Goal: Task Accomplishment & Management: Manage account settings

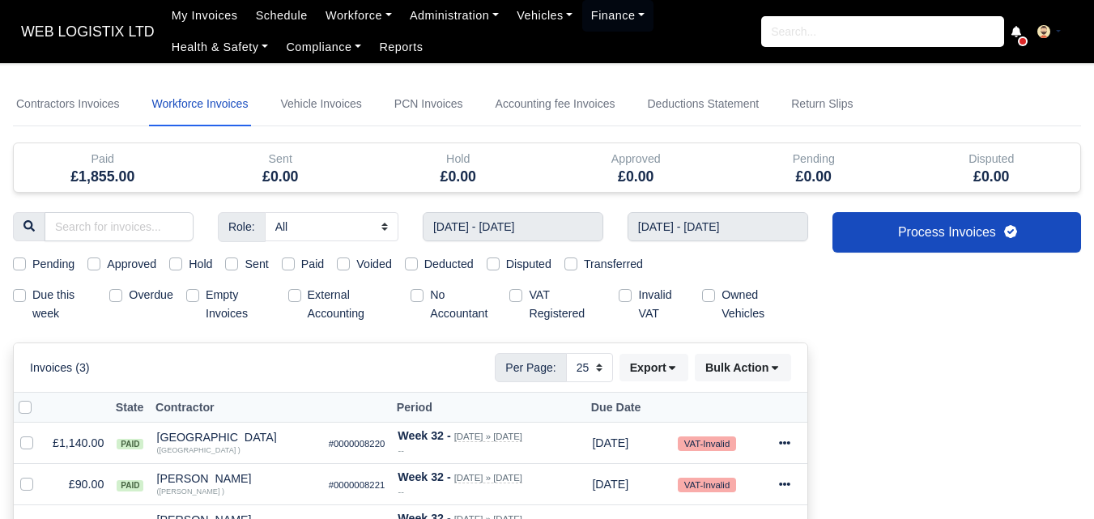
select select "25"
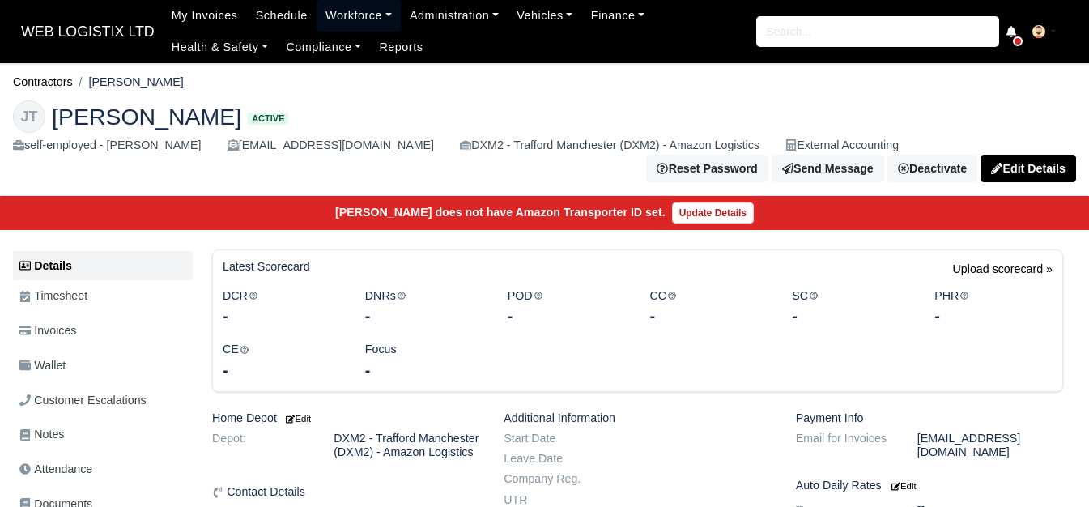
click at [369, 1] on link "Workforce" at bounding box center [358, 16] width 84 height 32
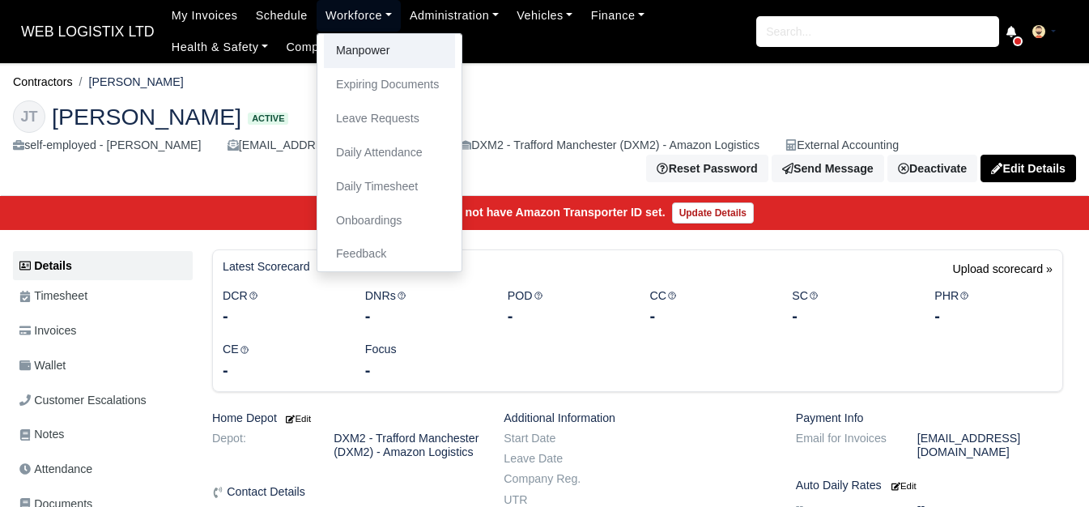
click at [358, 40] on link "Manpower" at bounding box center [389, 51] width 131 height 34
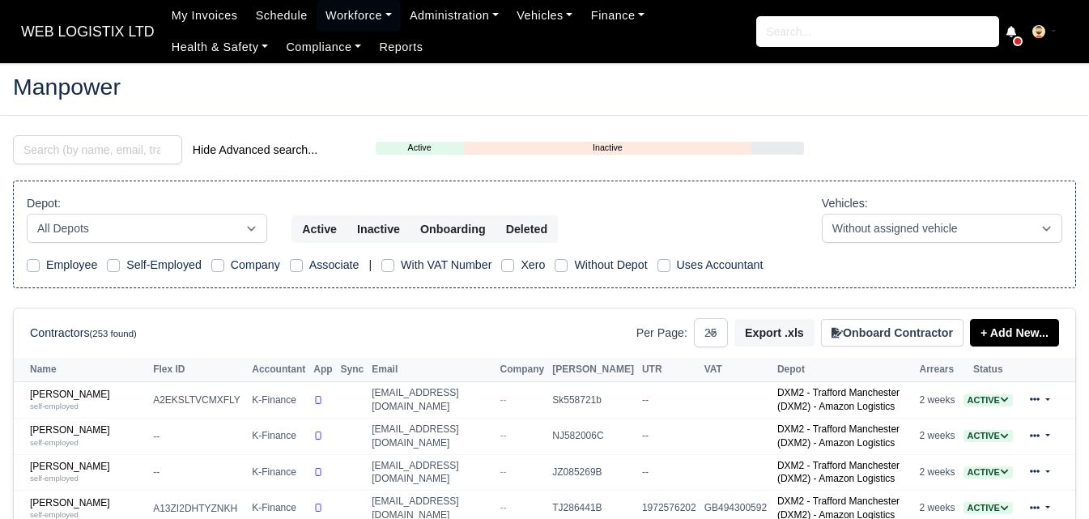
select select "25"
click at [130, 157] on input "search" at bounding box center [97, 149] width 169 height 29
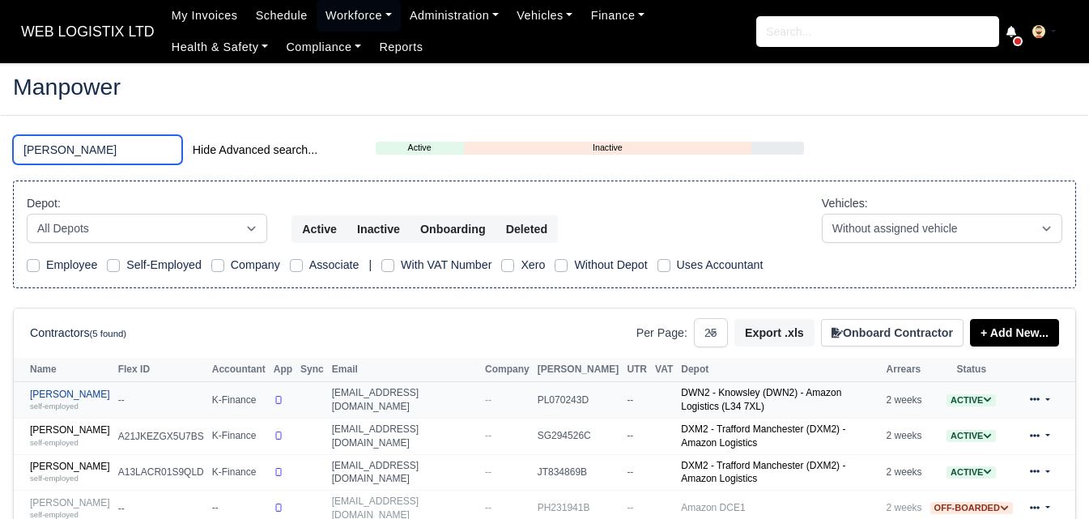
type input "HARR"
click at [64, 402] on small "self-employed" at bounding box center [54, 405] width 49 height 9
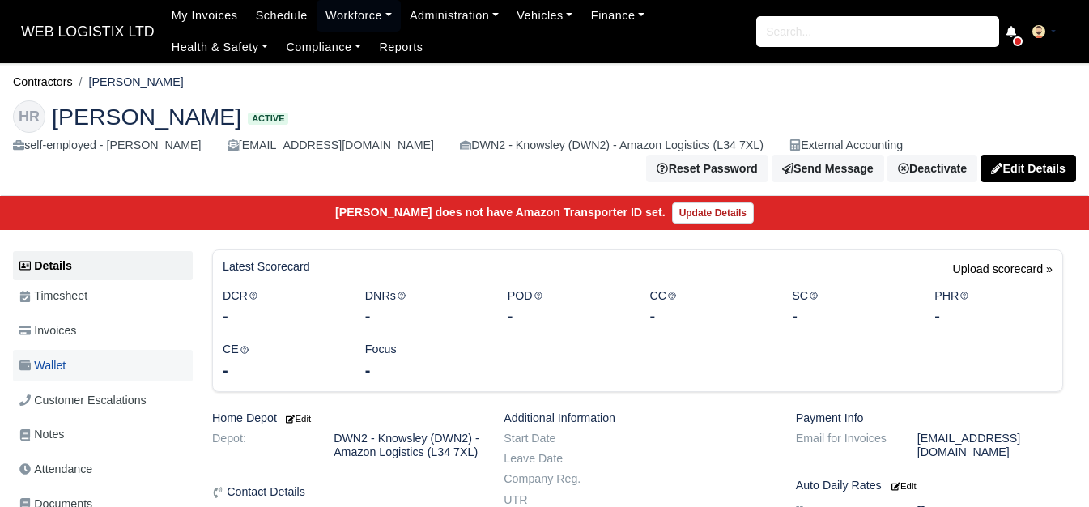
click at [83, 367] on link "Wallet" at bounding box center [103, 366] width 180 height 32
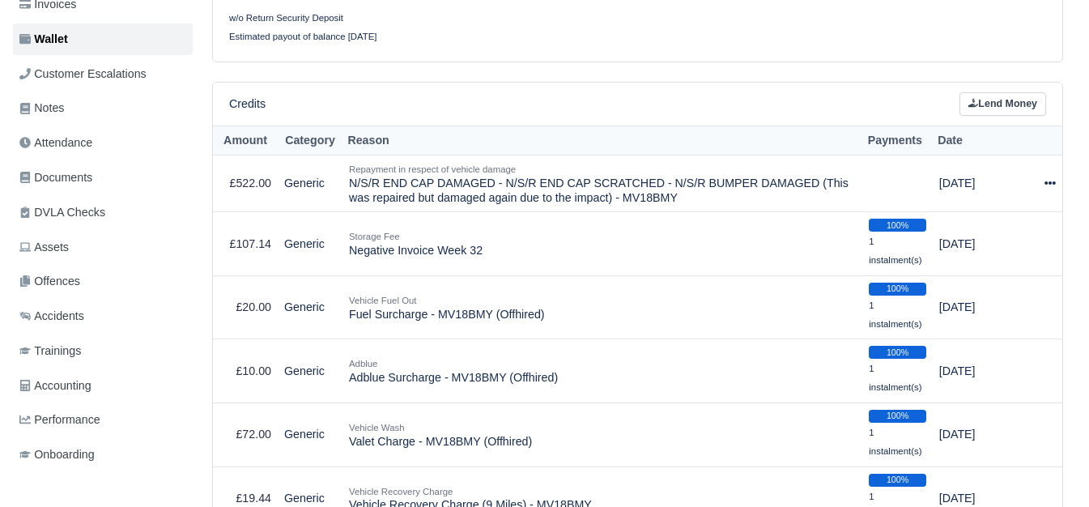
scroll to position [300, 0]
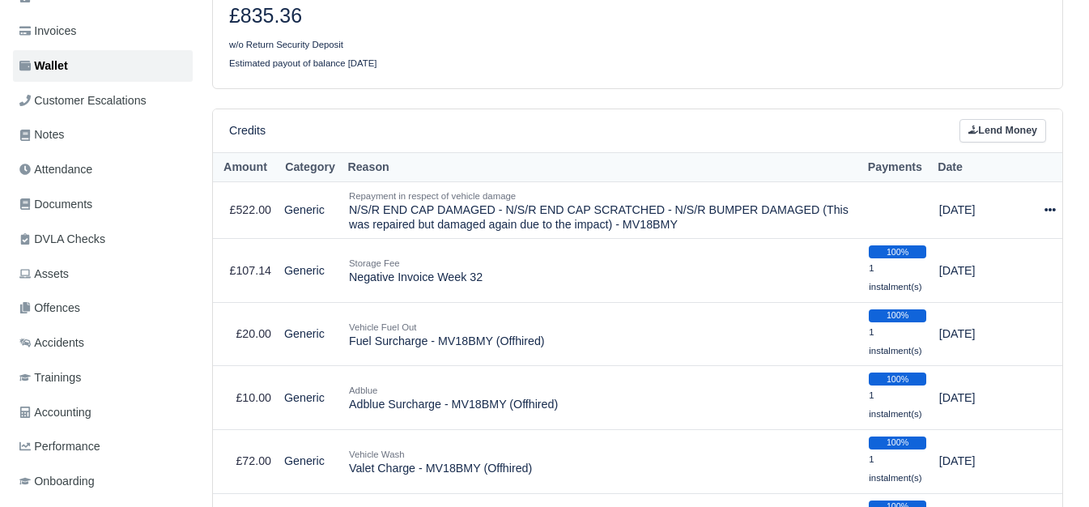
drag, startPoint x: 240, startPoint y: 20, endPoint x: 302, endPoint y: 16, distance: 61.7
click at [302, 16] on h3 "£835.36" at bounding box center [427, 16] width 397 height 24
copy h3 "835.36"
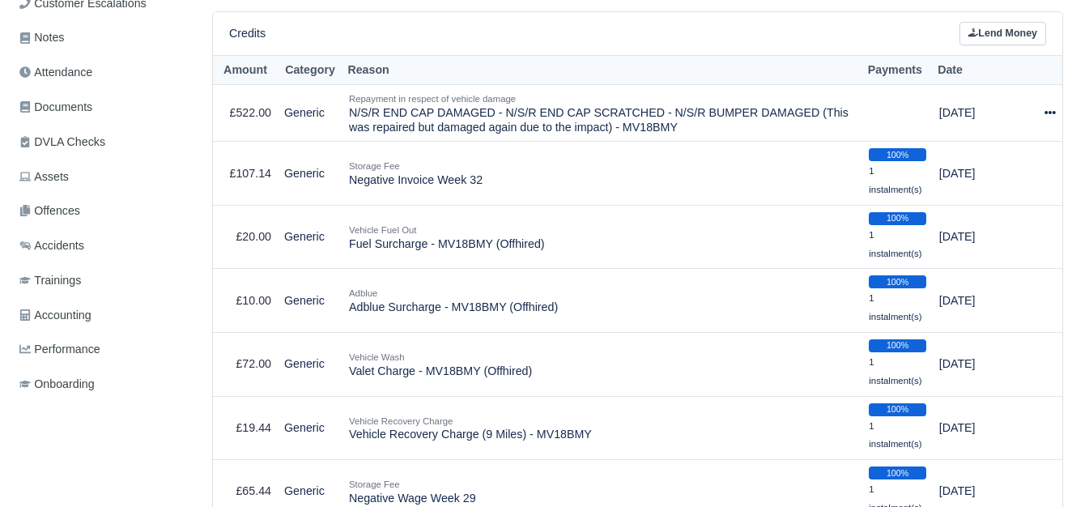
scroll to position [0, 0]
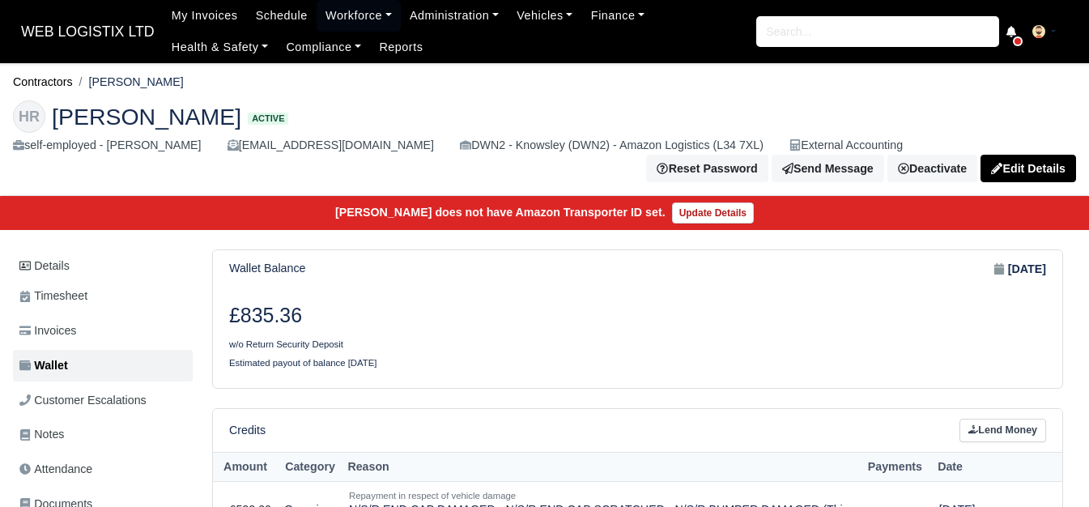
drag, startPoint x: 95, startPoint y: 80, endPoint x: 159, endPoint y: 82, distance: 64.8
click at [159, 82] on ol "Contractors Harris Rashid" at bounding box center [544, 82] width 1063 height 25
copy li "Harris Rashid"
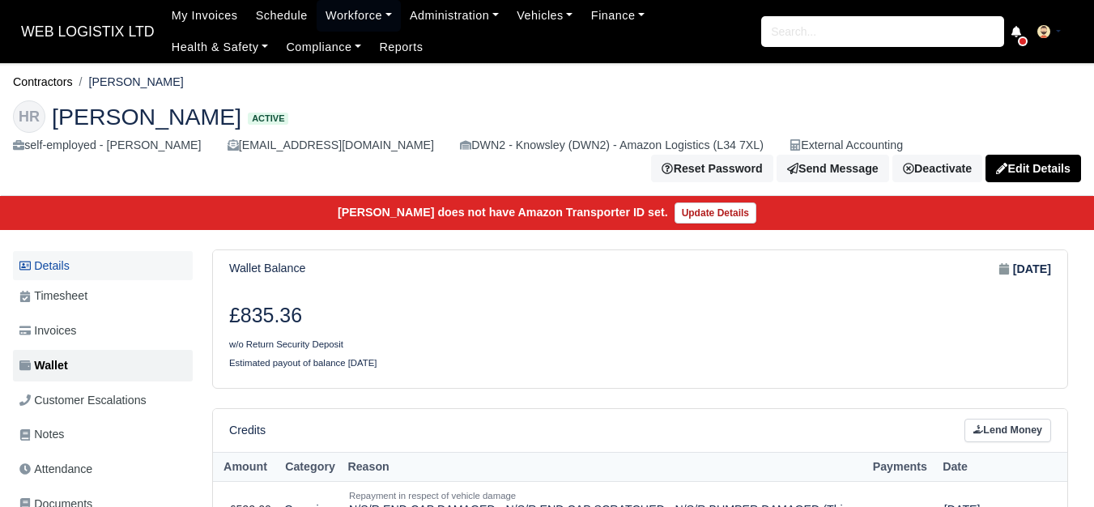
click at [65, 268] on link "Details" at bounding box center [103, 266] width 180 height 30
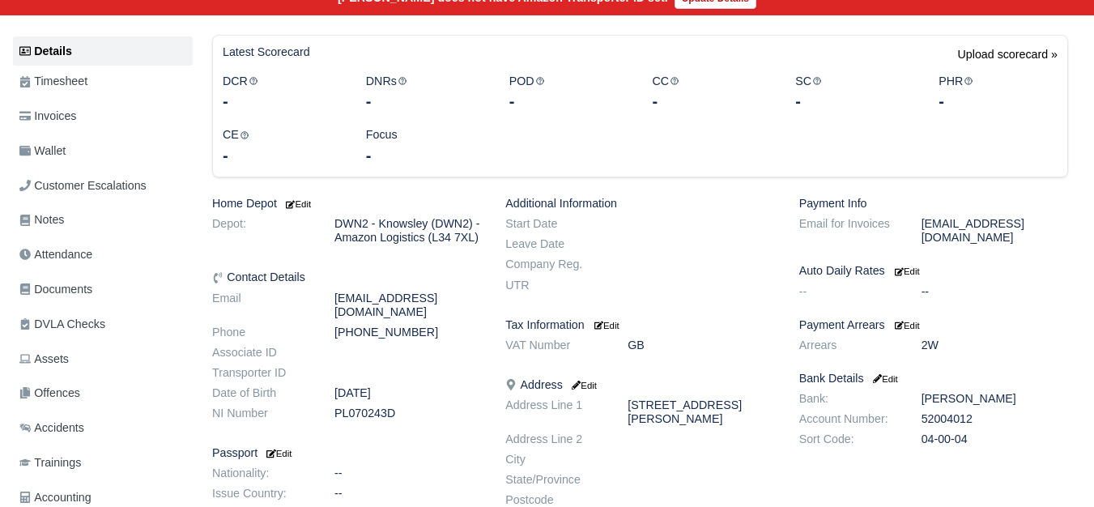
scroll to position [227, 0]
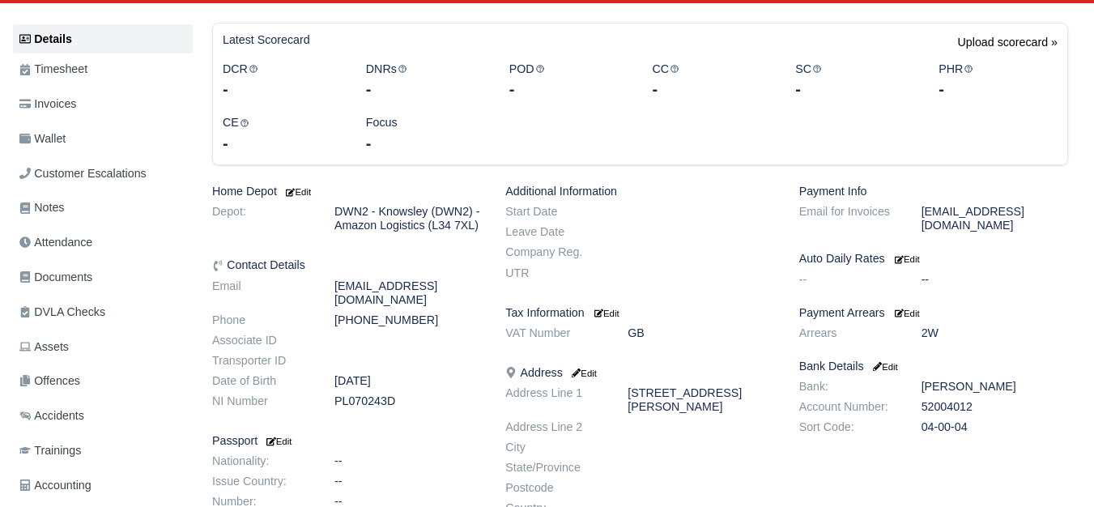
drag, startPoint x: 333, startPoint y: 302, endPoint x: 488, endPoint y: 306, distance: 154.7
click at [488, 306] on dd "[EMAIL_ADDRESS][DOMAIN_NAME]" at bounding box center [407, 293] width 171 height 28
copy dd "[EMAIL_ADDRESS][DOMAIN_NAME]"
click at [70, 138] on link "Wallet" at bounding box center [103, 139] width 180 height 32
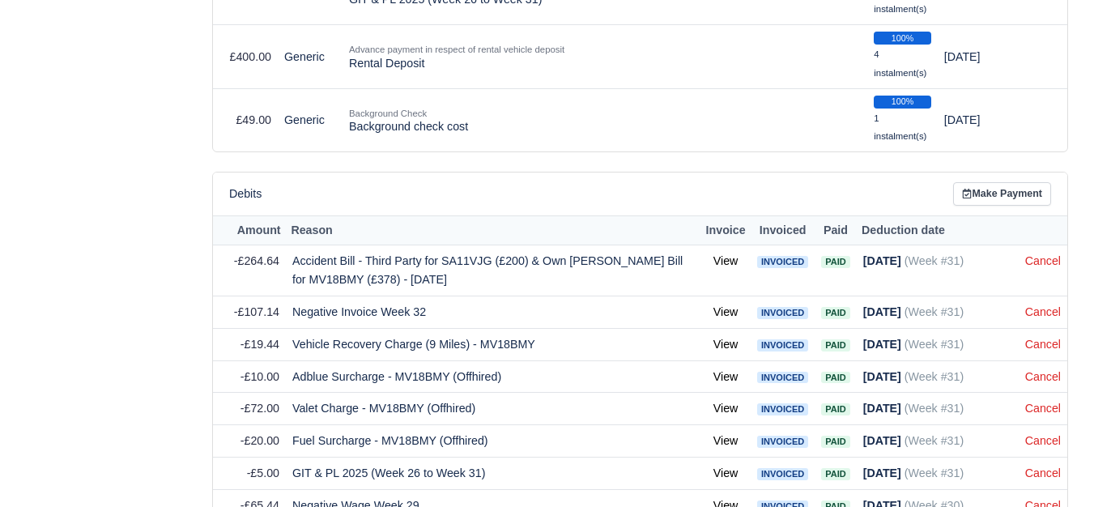
scroll to position [1098, 0]
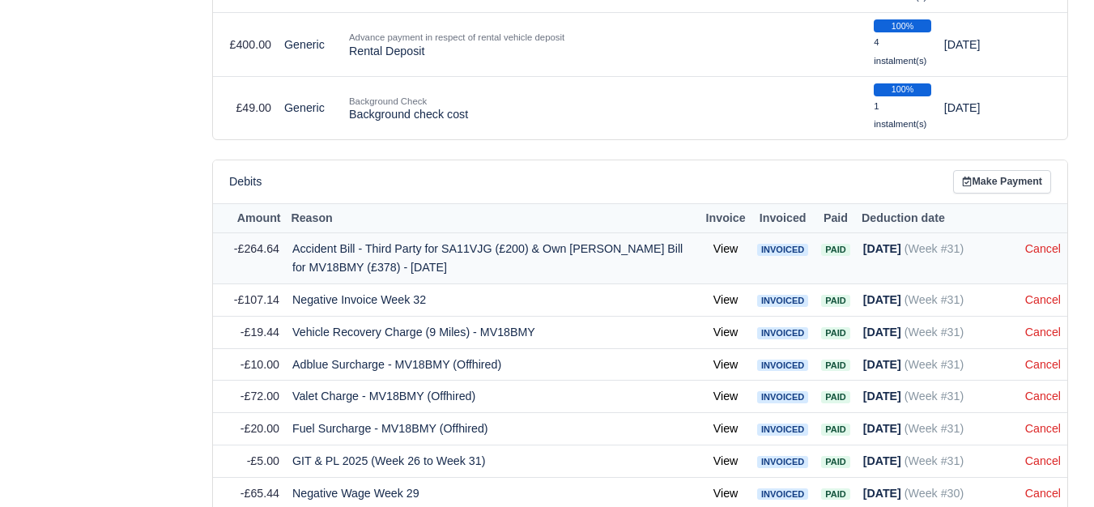
drag, startPoint x: 242, startPoint y: 248, endPoint x: 277, endPoint y: 253, distance: 35.1
click at [277, 253] on span "-£264.64" at bounding box center [256, 248] width 45 height 13
copy span "264.64"
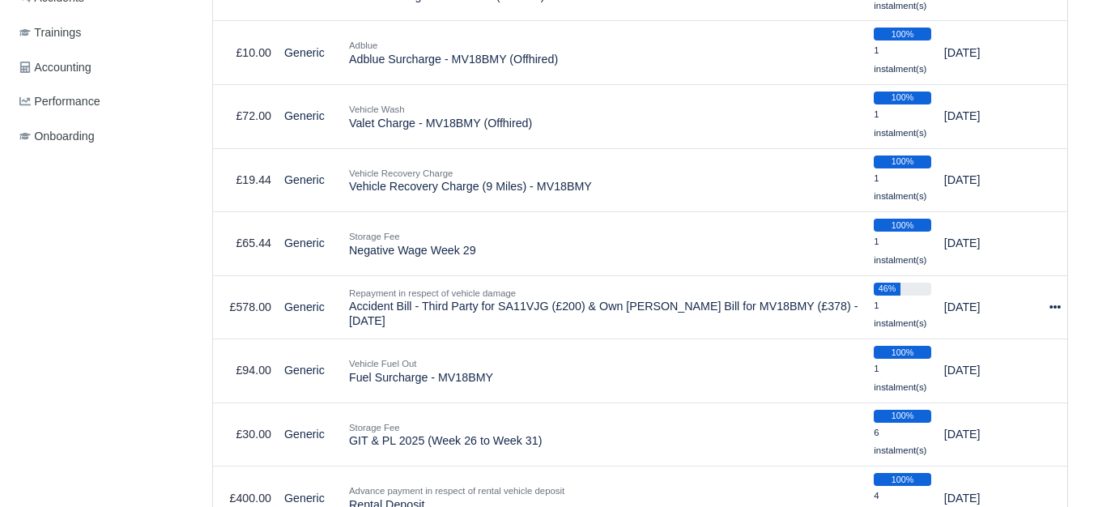
scroll to position [674, 0]
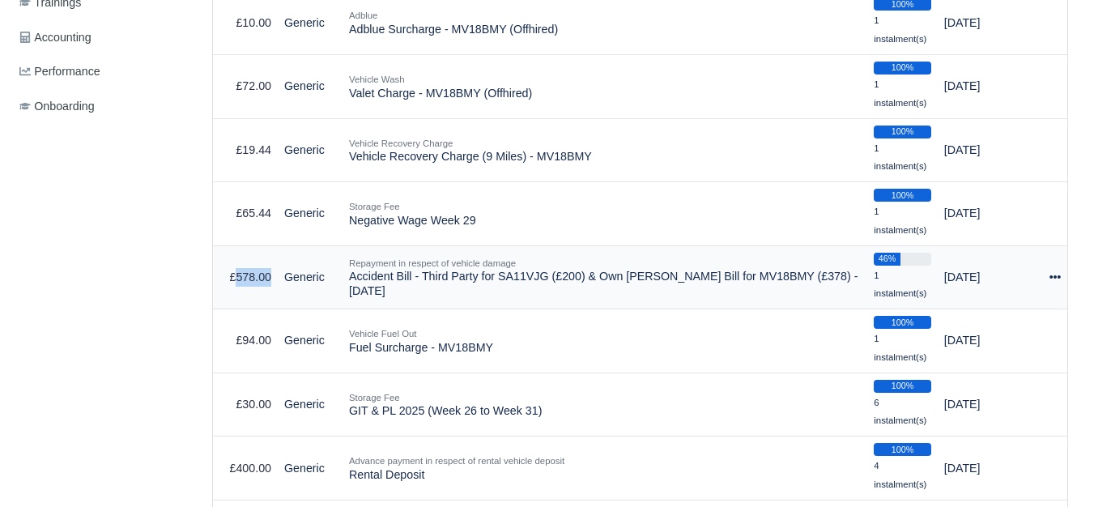
drag, startPoint x: 237, startPoint y: 279, endPoint x: 269, endPoint y: 279, distance: 31.6
click at [269, 279] on td "£578.00" at bounding box center [245, 277] width 65 height 64
copy td "578.00"
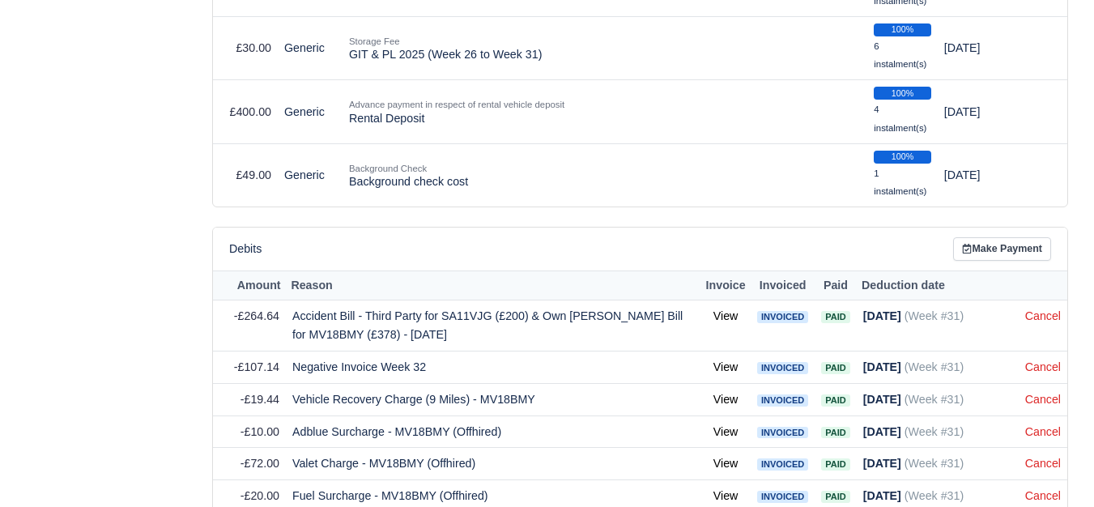
scroll to position [1068, 0]
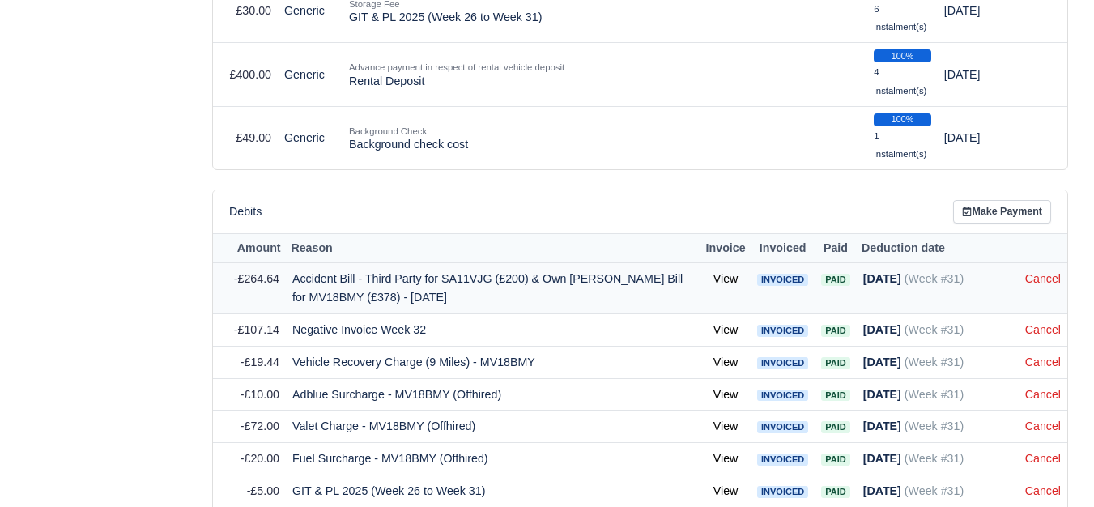
drag, startPoint x: 246, startPoint y: 278, endPoint x: 280, endPoint y: 284, distance: 34.5
click at [280, 284] on td "-£264.64" at bounding box center [249, 288] width 73 height 51
copy span "264.64"
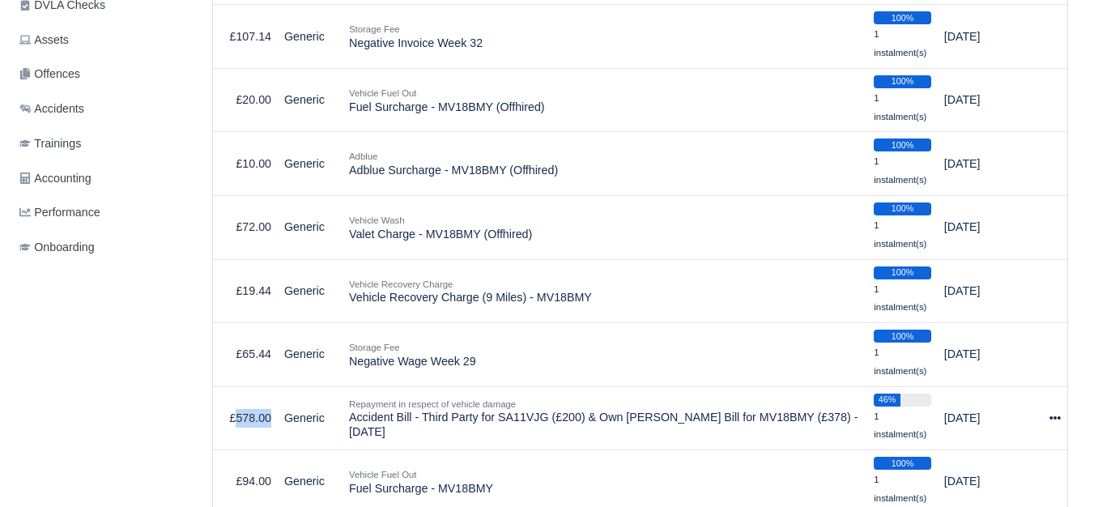
scroll to position [0, 0]
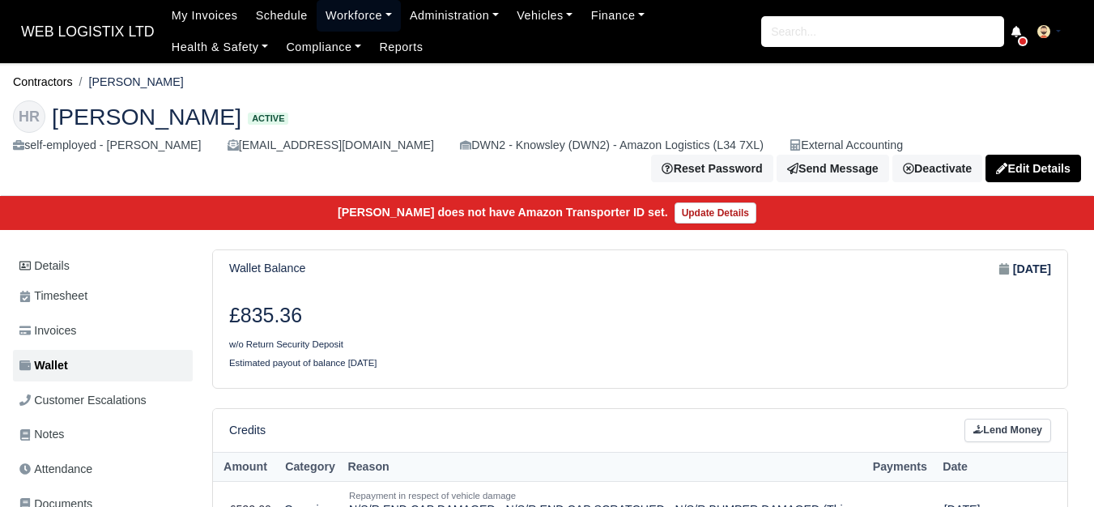
click at [316, 12] on link "Workforce" at bounding box center [358, 16] width 84 height 32
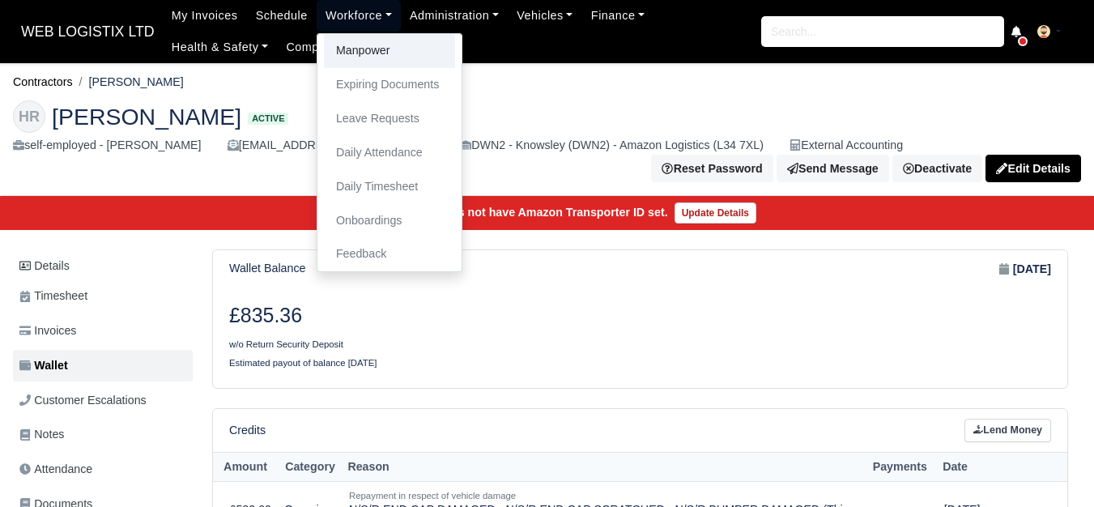
click at [334, 51] on link "Manpower" at bounding box center [389, 51] width 131 height 34
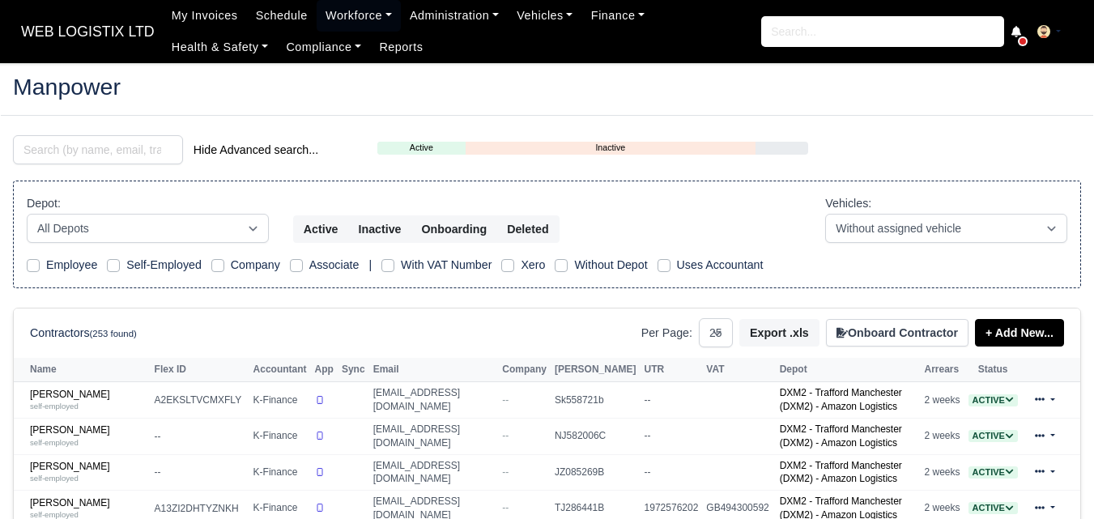
select select "25"
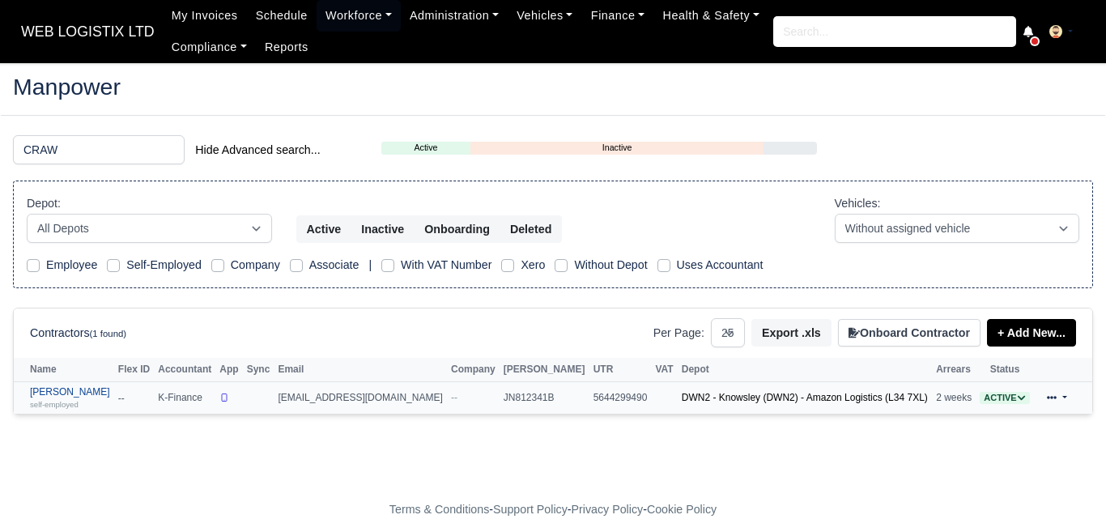
type input "CRAW"
click at [66, 394] on link "John Crawford self-employed" at bounding box center [70, 397] width 80 height 23
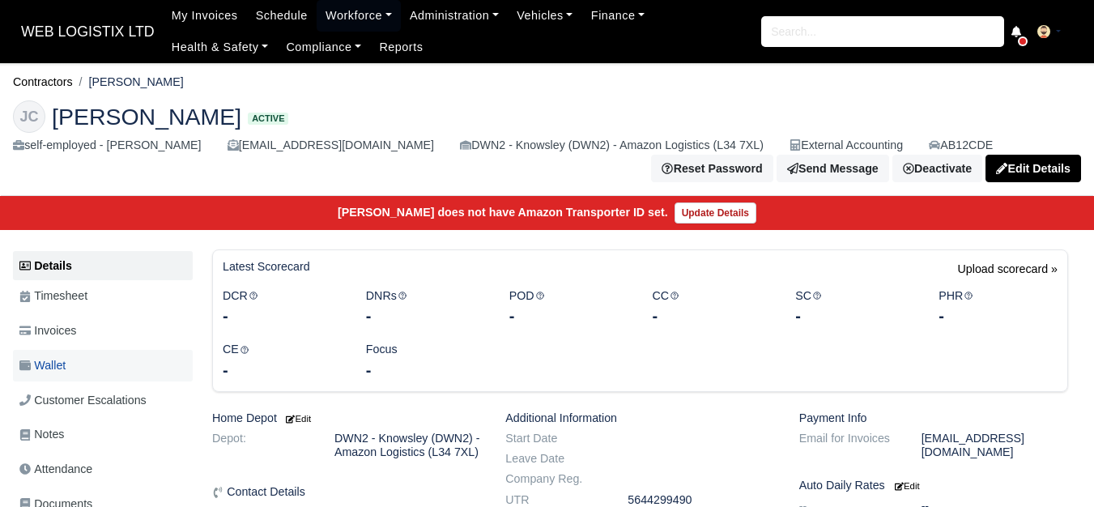
click at [66, 375] on span "Wallet" at bounding box center [42, 365] width 46 height 19
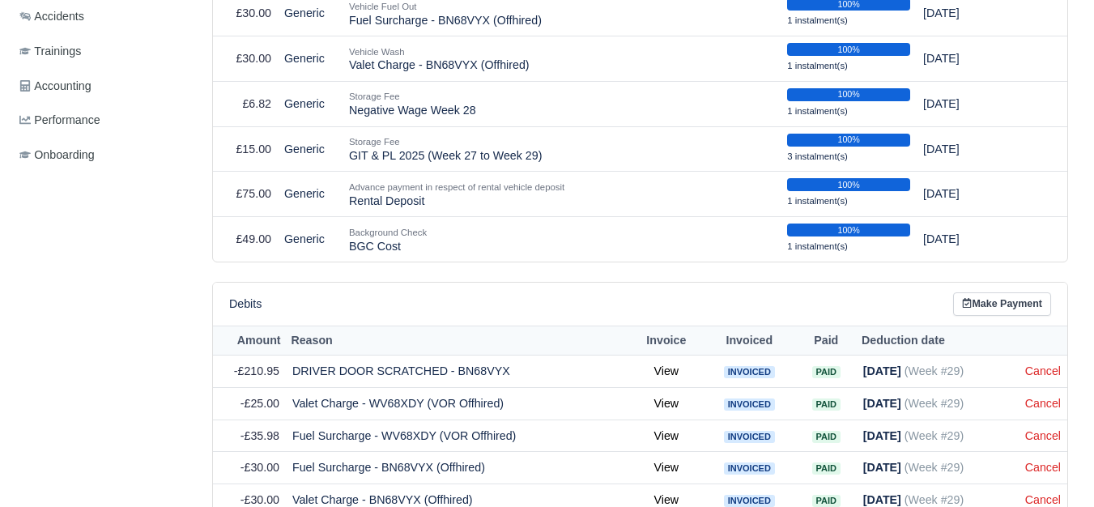
scroll to position [647, 0]
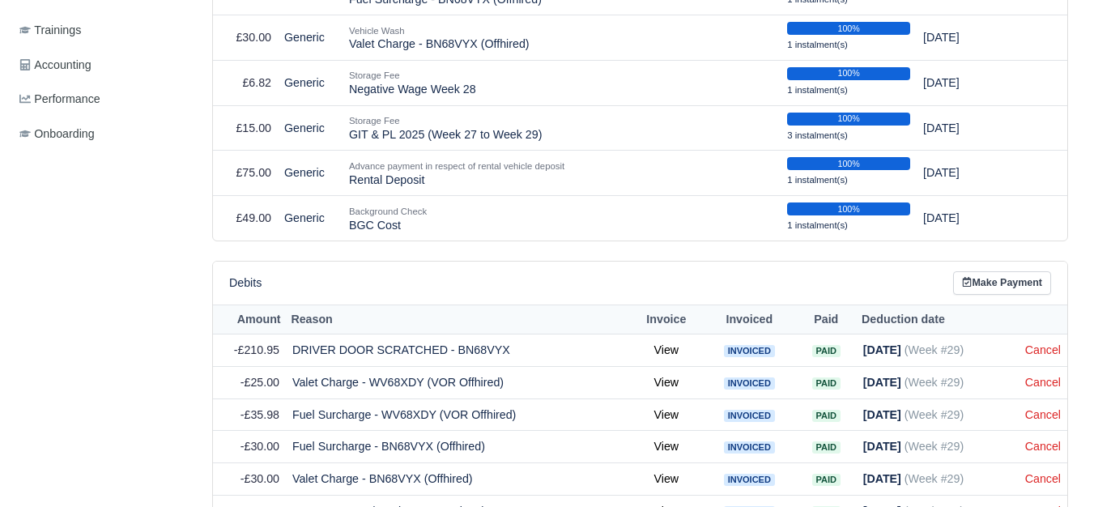
drag, startPoint x: 246, startPoint y: 353, endPoint x: 279, endPoint y: 356, distance: 33.3
click at [279, 356] on td "-£210.95" at bounding box center [249, 350] width 73 height 32
copy span "210.95"
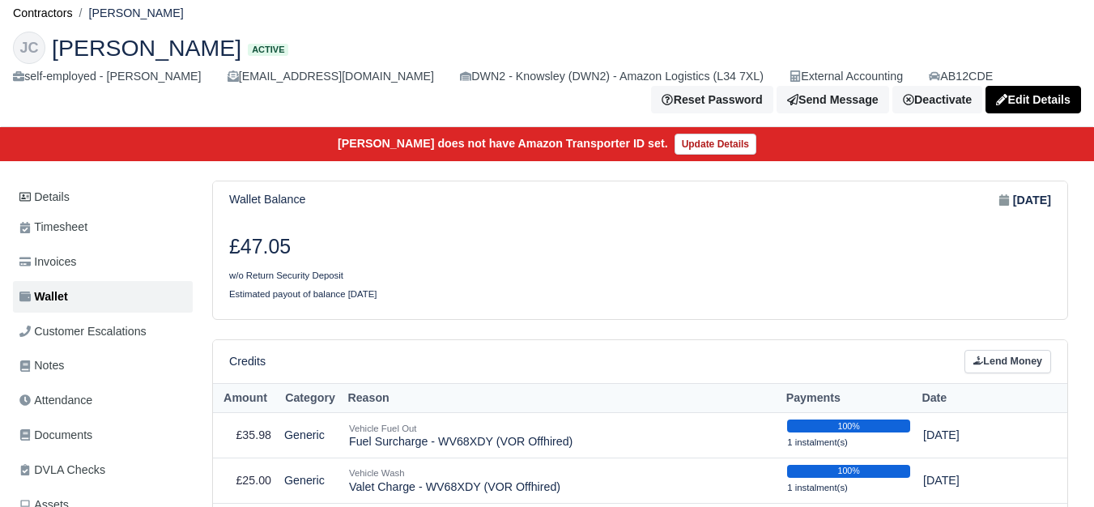
scroll to position [0, 0]
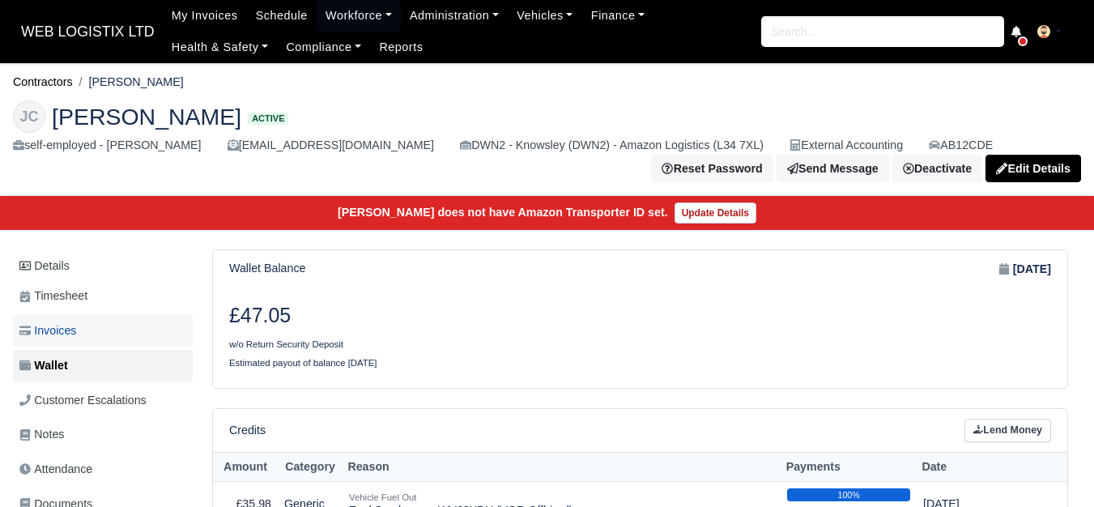
click at [64, 338] on span "Invoices" at bounding box center [47, 330] width 57 height 19
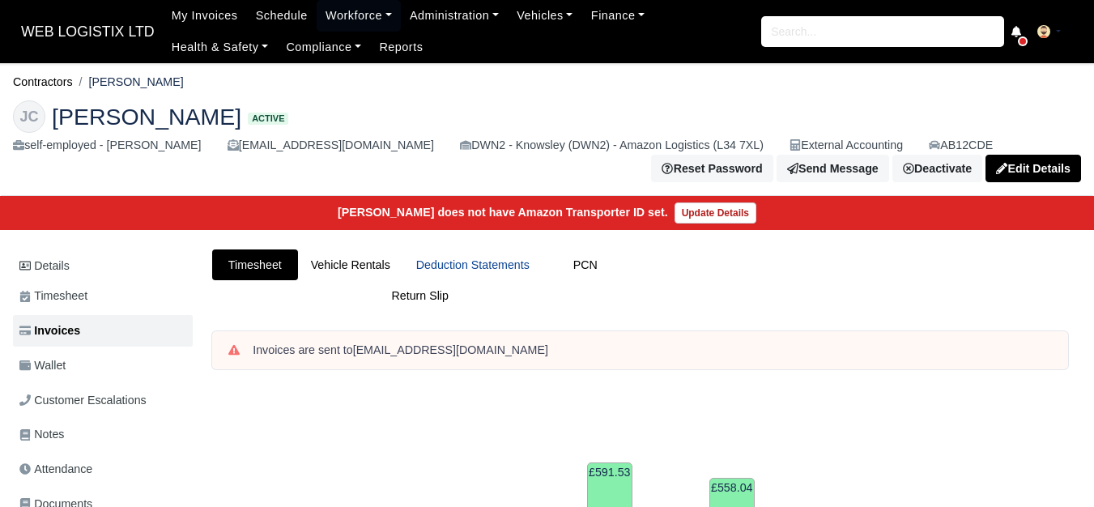
click at [497, 270] on link "Deduction Statements" at bounding box center [472, 265] width 139 height 32
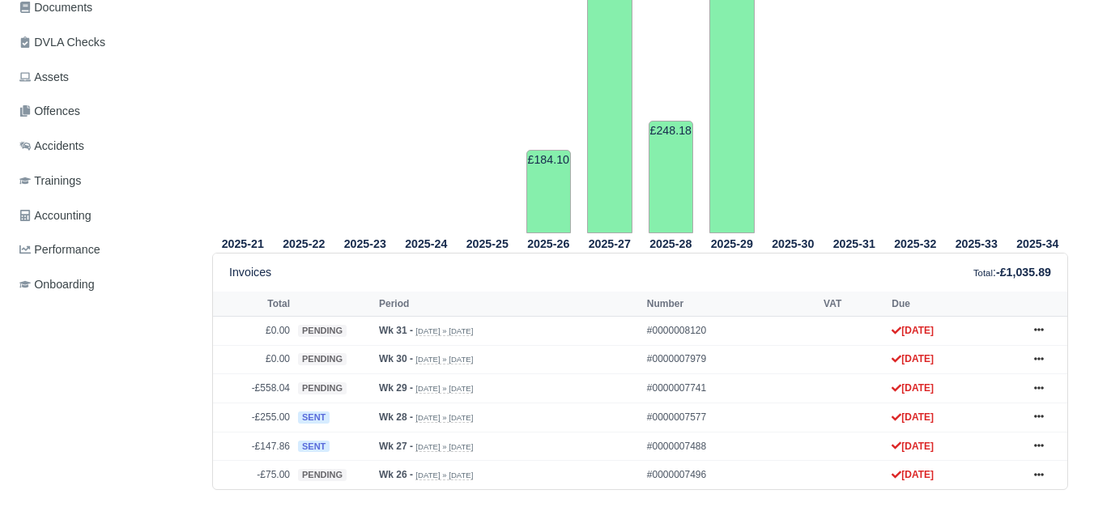
scroll to position [501, 0]
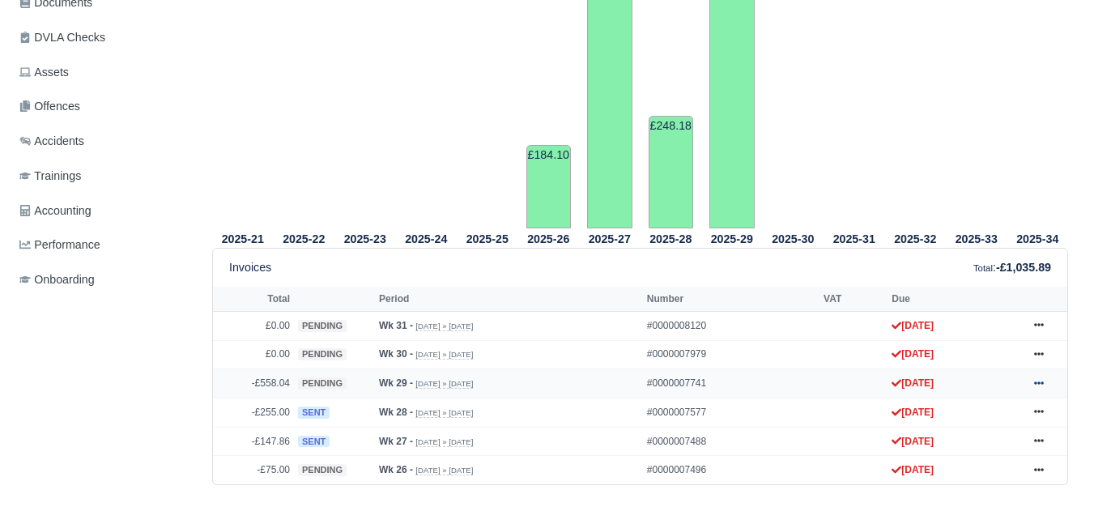
click at [1040, 383] on icon at bounding box center [1039, 383] width 10 height 10
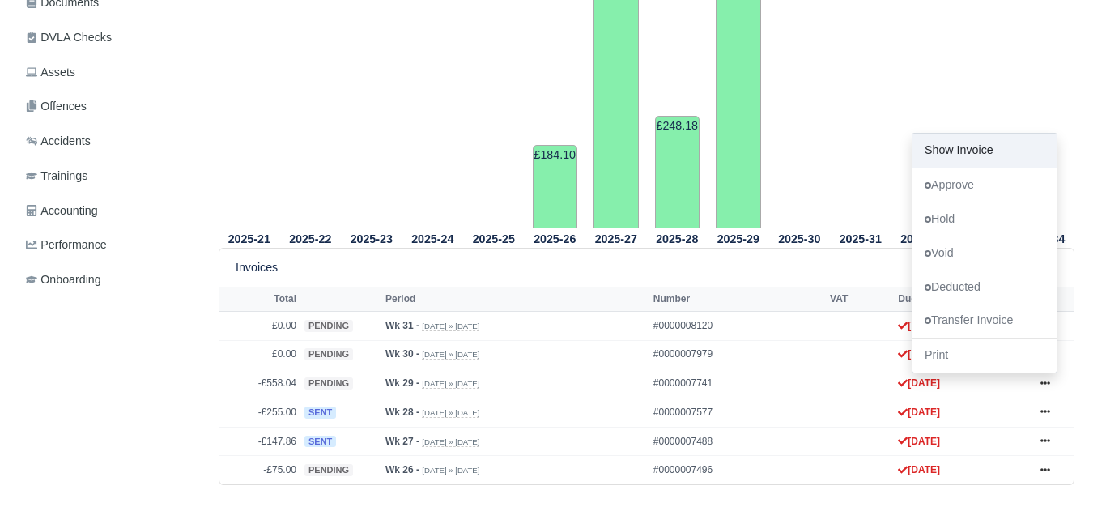
scroll to position [0, 0]
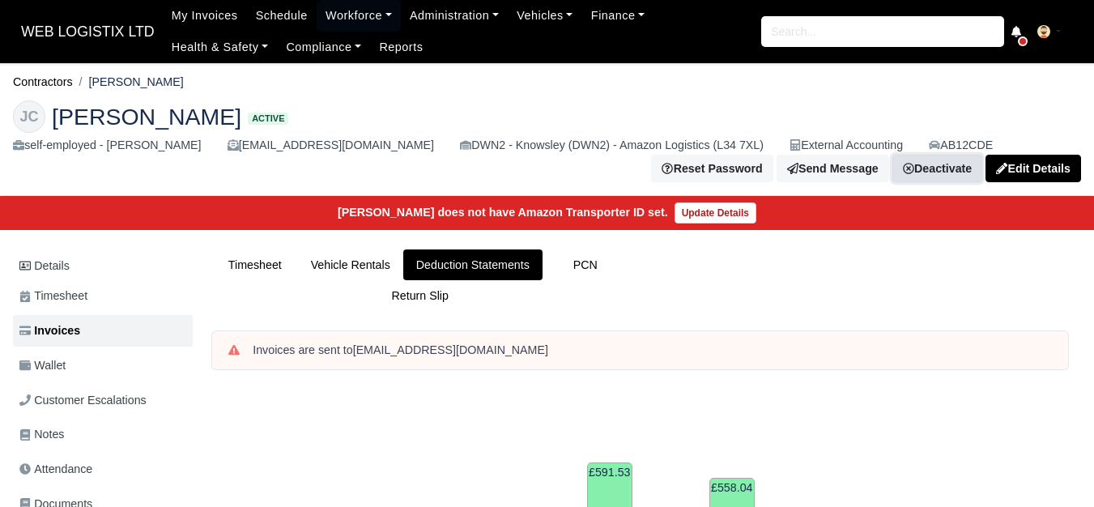
click at [916, 172] on link "Deactivate" at bounding box center [937, 169] width 90 height 28
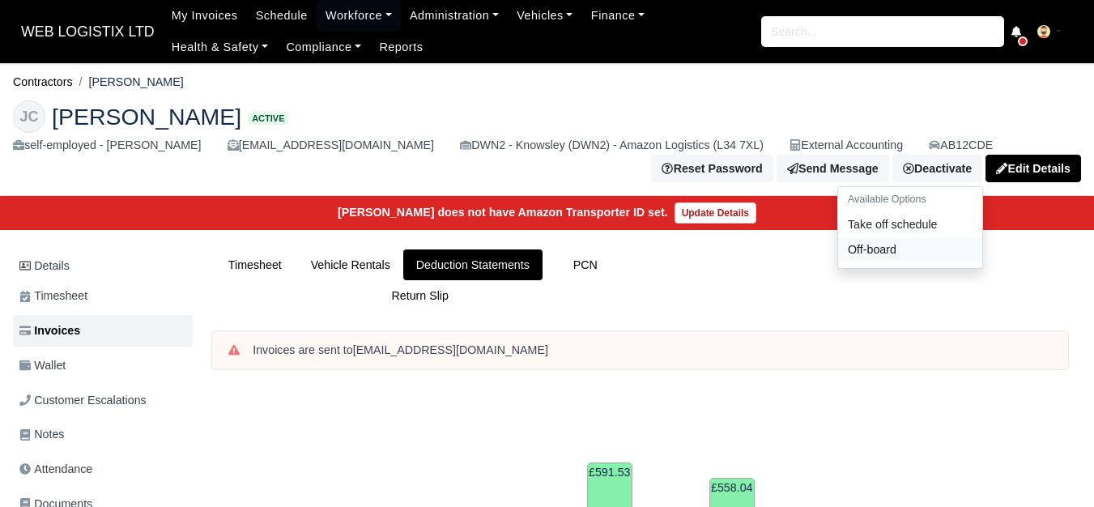
click at [892, 254] on link "Off-board" at bounding box center [910, 248] width 144 height 25
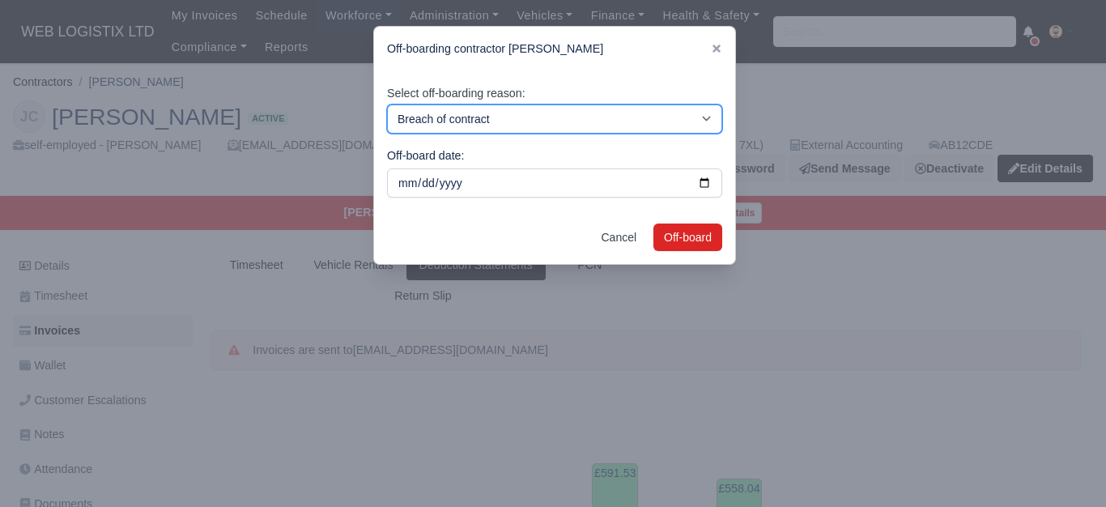
click at [526, 120] on select "Breach of contract Personal decision Too many parcels Heavy routes Another comp…" at bounding box center [554, 118] width 335 height 29
select select "personal-decision"
click at [387, 104] on select "Breach of contract Personal decision Too many parcels Heavy routes Another comp…" at bounding box center [554, 118] width 335 height 29
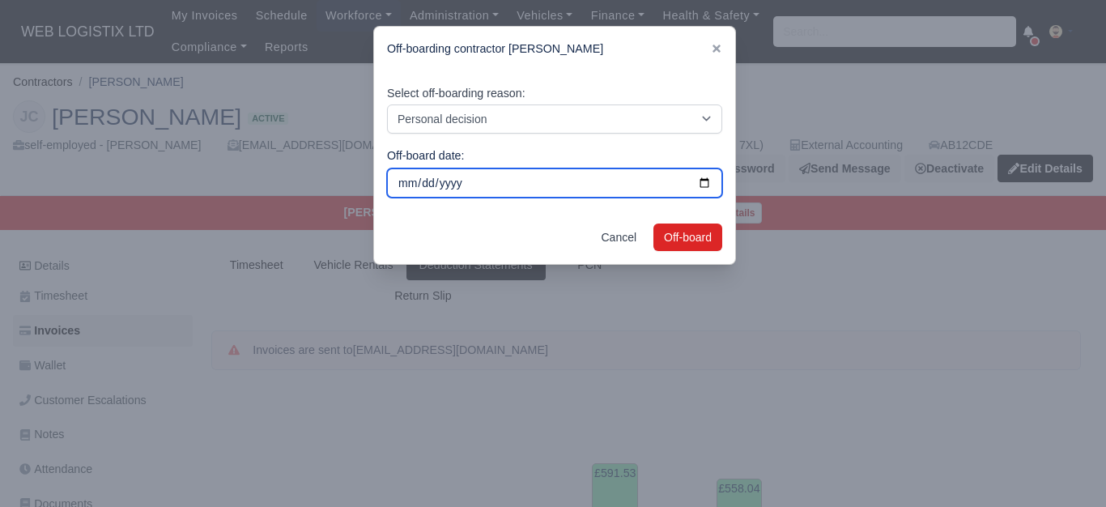
click at [700, 186] on input "[DATE]" at bounding box center [554, 182] width 335 height 29
type input "2025-07-18"
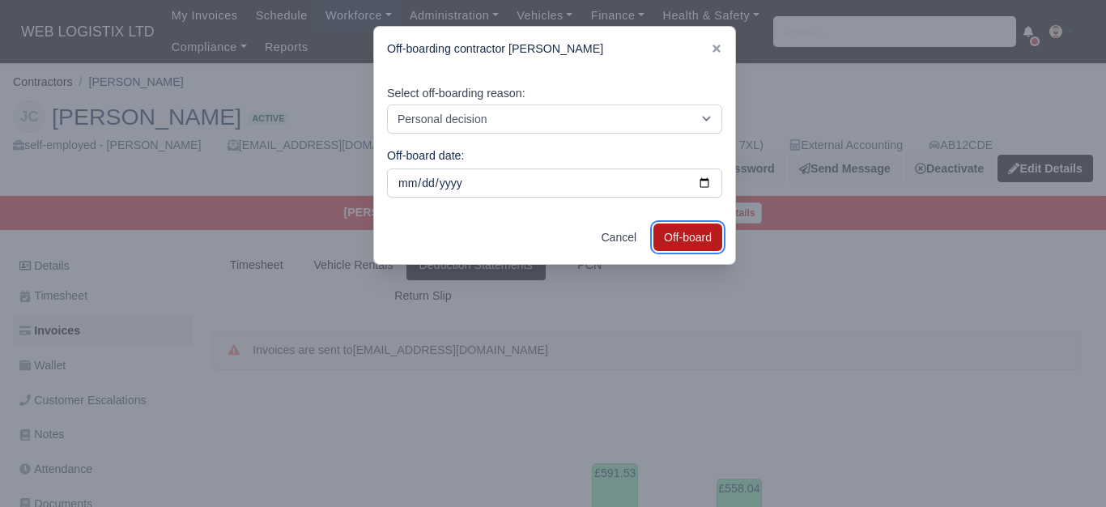
click at [687, 244] on button "Off-board" at bounding box center [687, 237] width 69 height 28
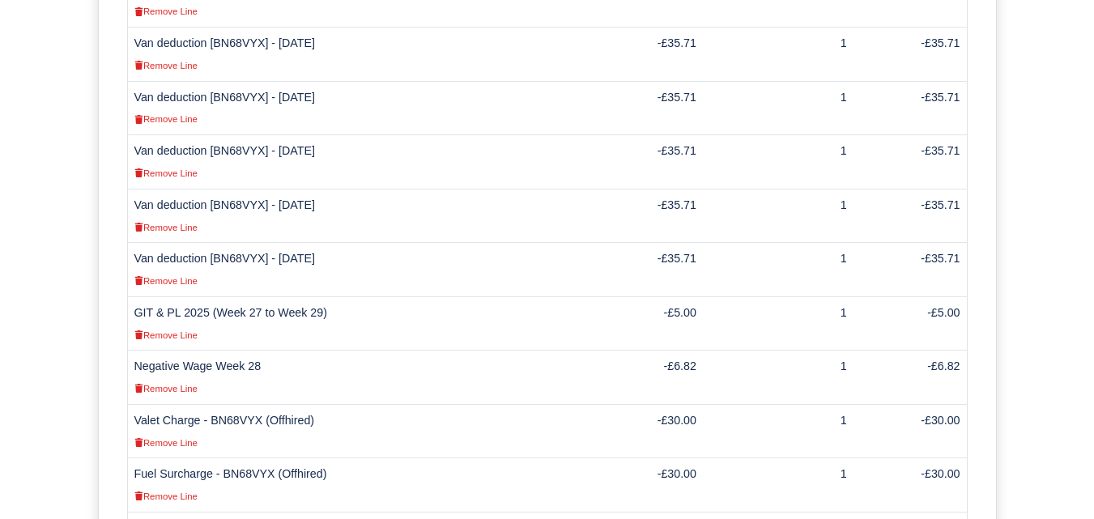
scroll to position [595, 0]
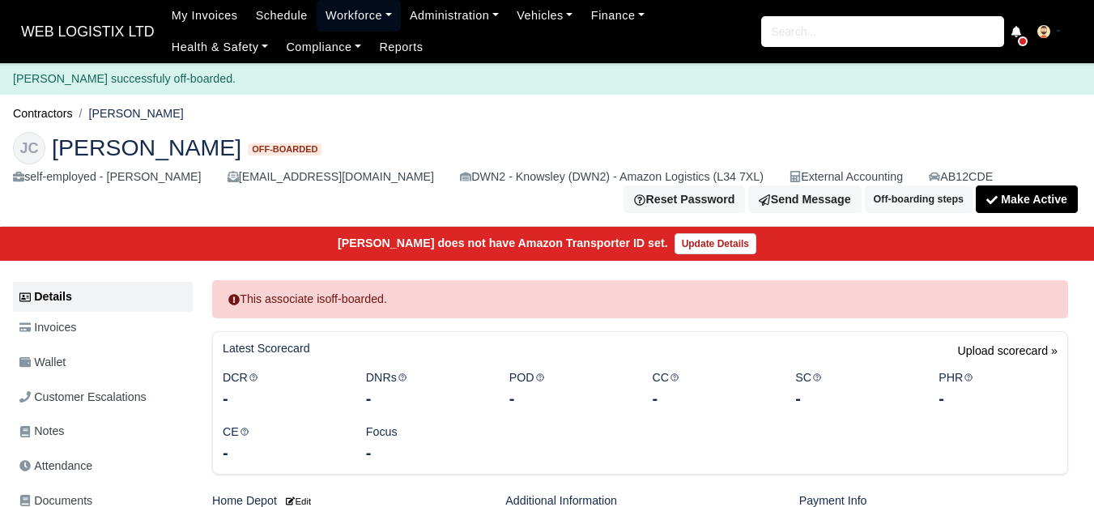
click at [359, 11] on link "Workforce" at bounding box center [358, 16] width 84 height 32
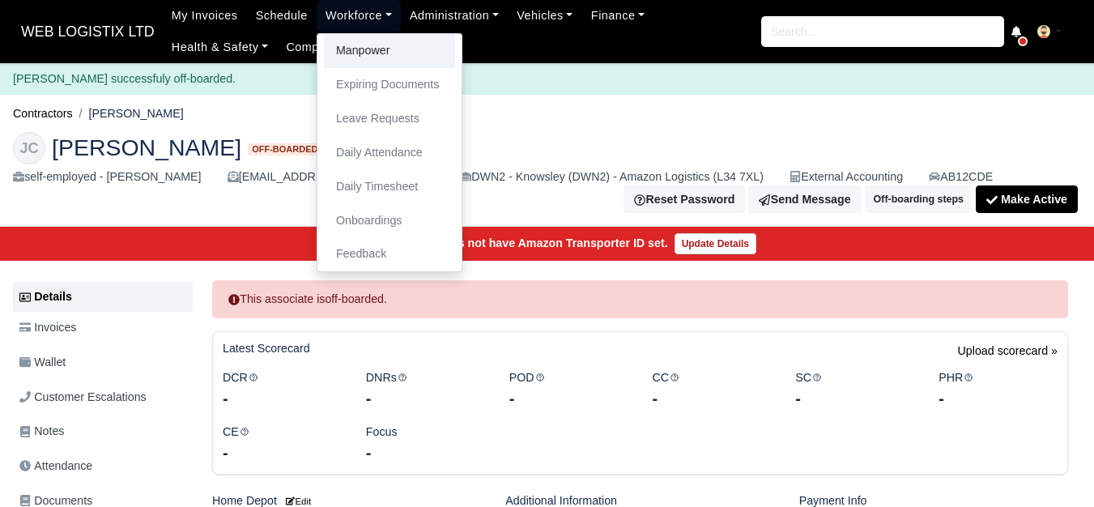
click at [372, 45] on link "Manpower" at bounding box center [389, 51] width 131 height 34
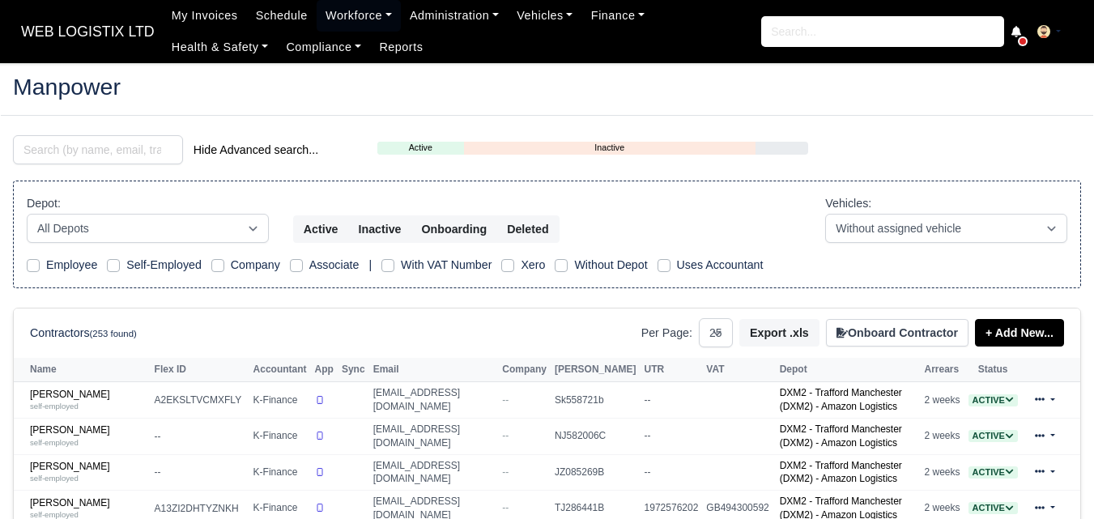
select select "25"
click at [108, 147] on input "search" at bounding box center [98, 149] width 170 height 29
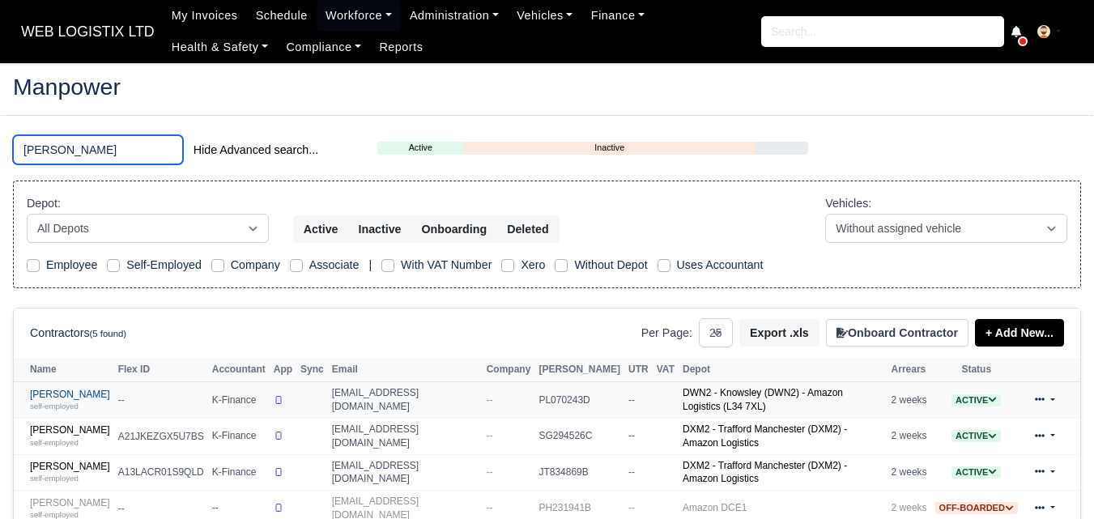
type input "HARR"
click at [34, 395] on link "Harris Rashid self-employed" at bounding box center [70, 400] width 80 height 23
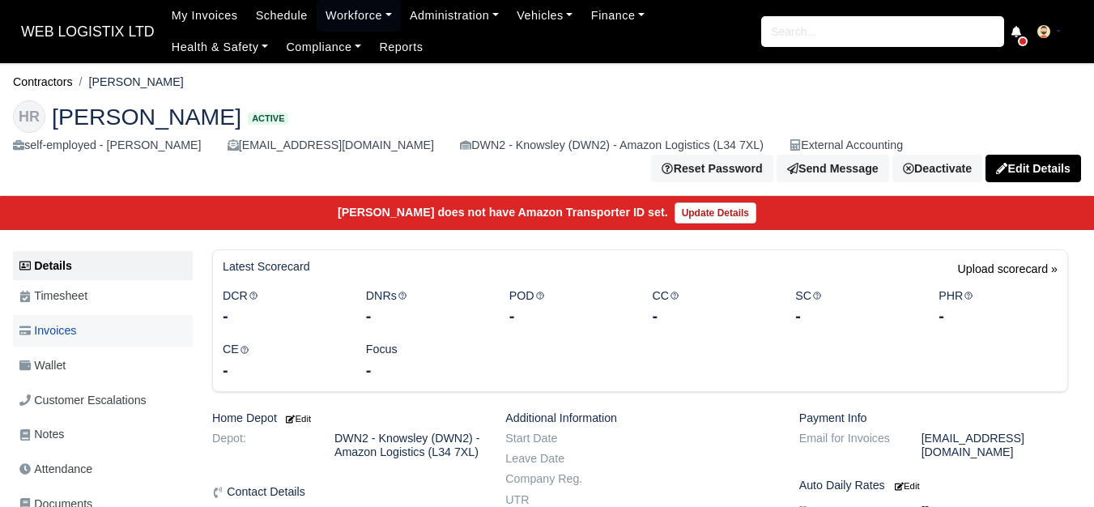
click at [63, 338] on span "Invoices" at bounding box center [47, 330] width 57 height 19
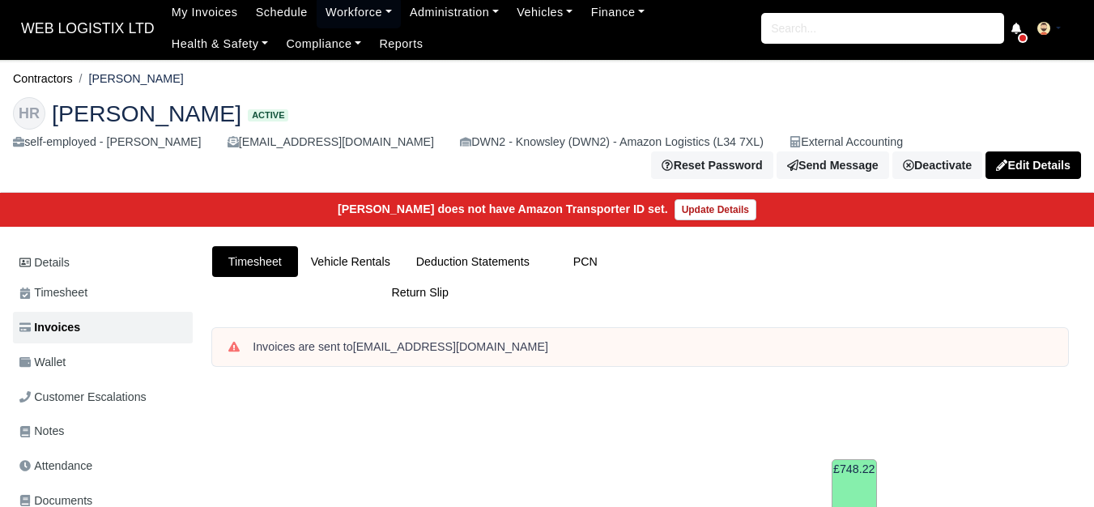
scroll to position [6, 0]
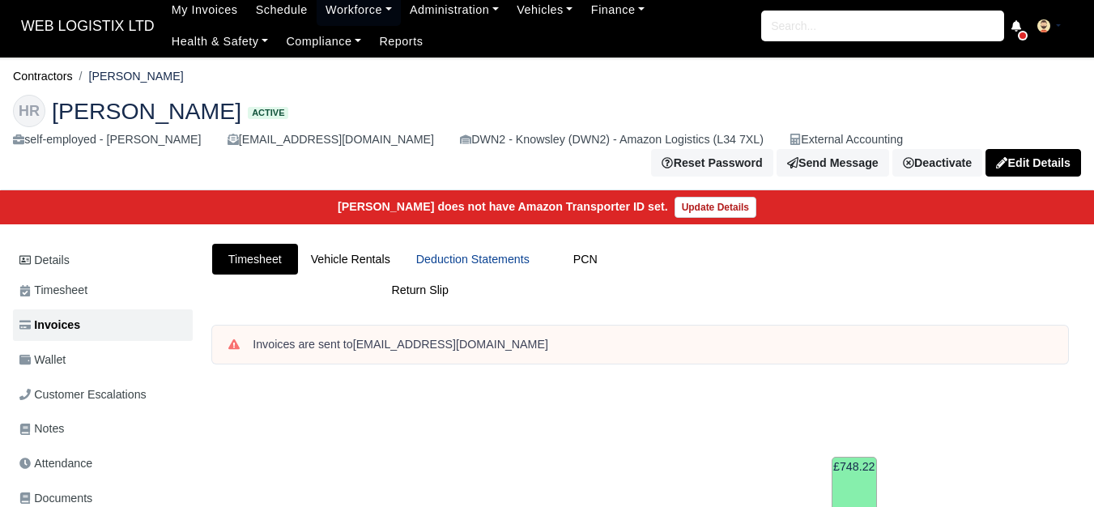
click at [487, 261] on link "Deduction Statements" at bounding box center [472, 260] width 139 height 32
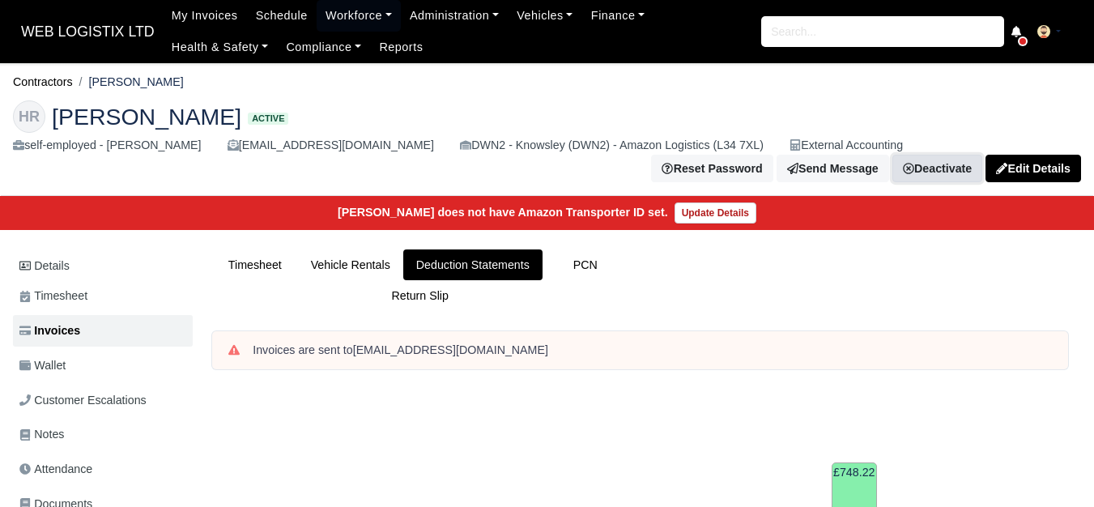
click at [930, 172] on link "Deactivate" at bounding box center [937, 169] width 90 height 28
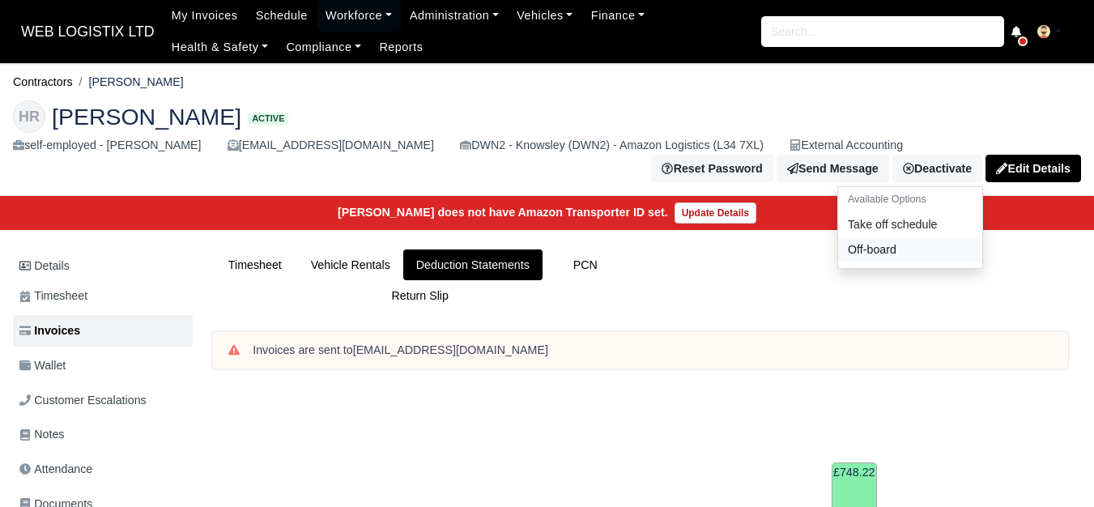
click at [877, 254] on link "Off-board" at bounding box center [910, 248] width 144 height 25
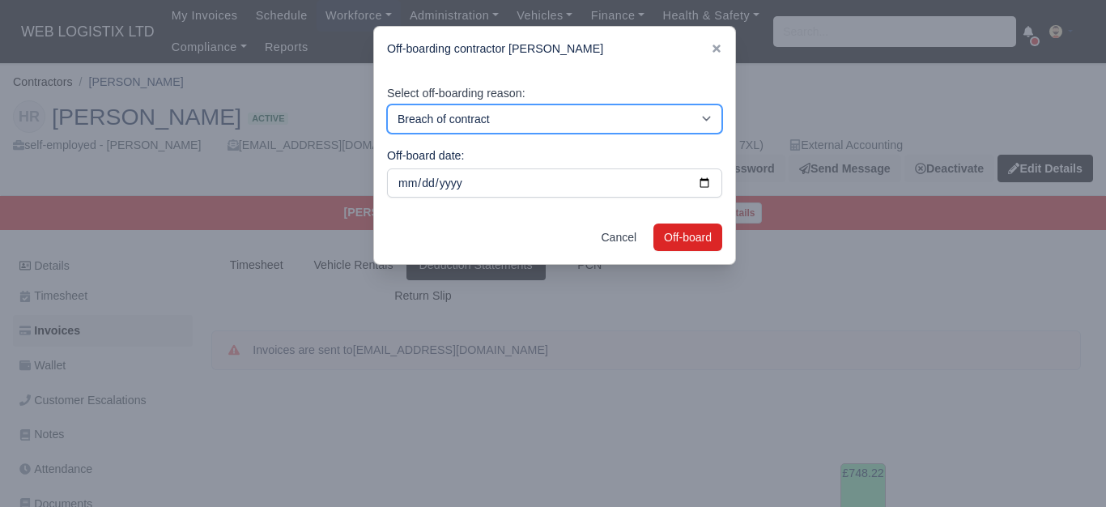
click at [446, 121] on select "Breach of contract Personal decision Too many parcels Heavy routes Another comp…" at bounding box center [554, 118] width 335 height 29
select select "personal-decision"
click at [387, 104] on select "Breach of contract Personal decision Too many parcels Heavy routes Another comp…" at bounding box center [554, 118] width 335 height 29
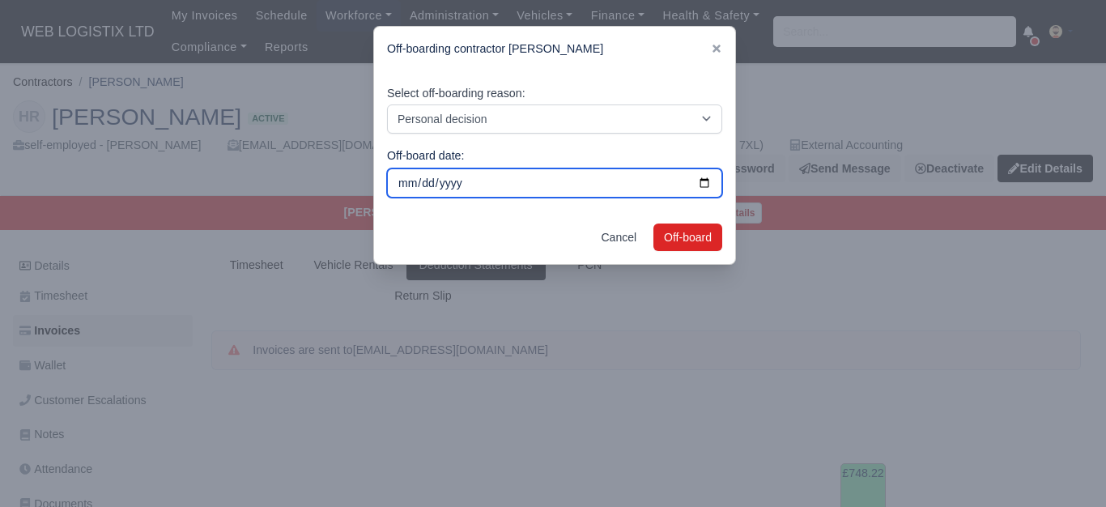
click at [701, 183] on input "[DATE]" at bounding box center [554, 182] width 335 height 29
type input "[DATE]"
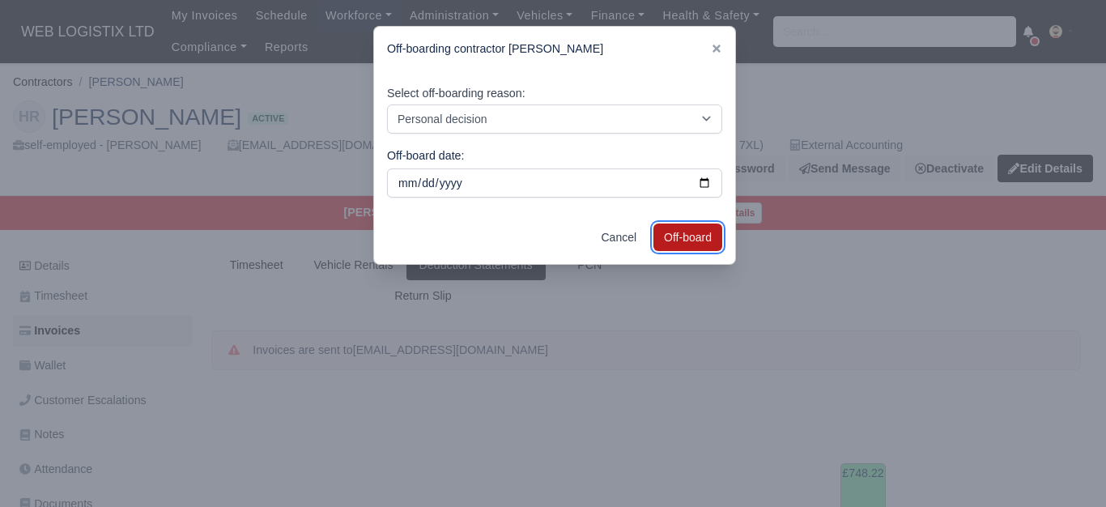
click at [688, 238] on button "Off-board" at bounding box center [687, 237] width 69 height 28
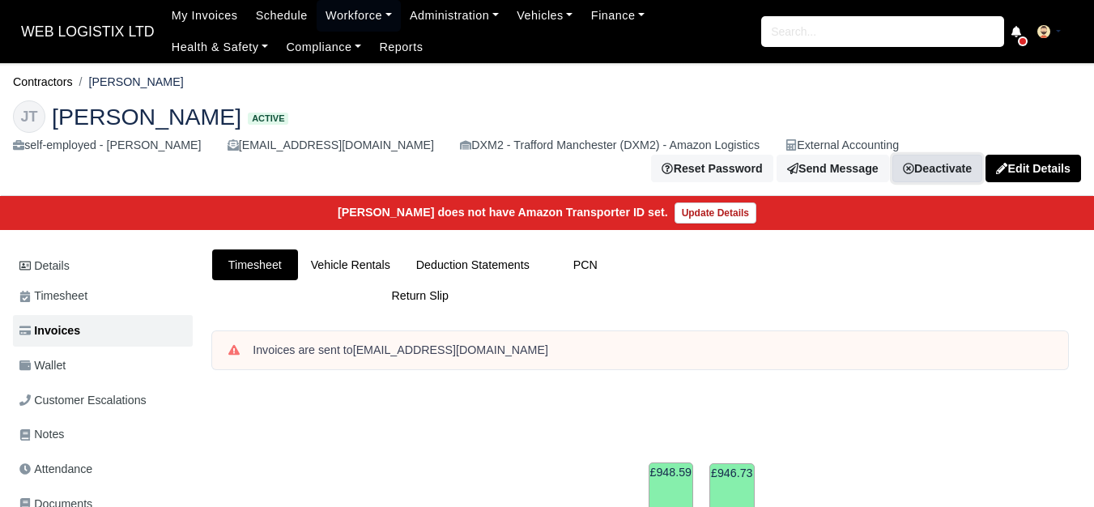
click at [941, 167] on link "Deactivate" at bounding box center [937, 169] width 90 height 28
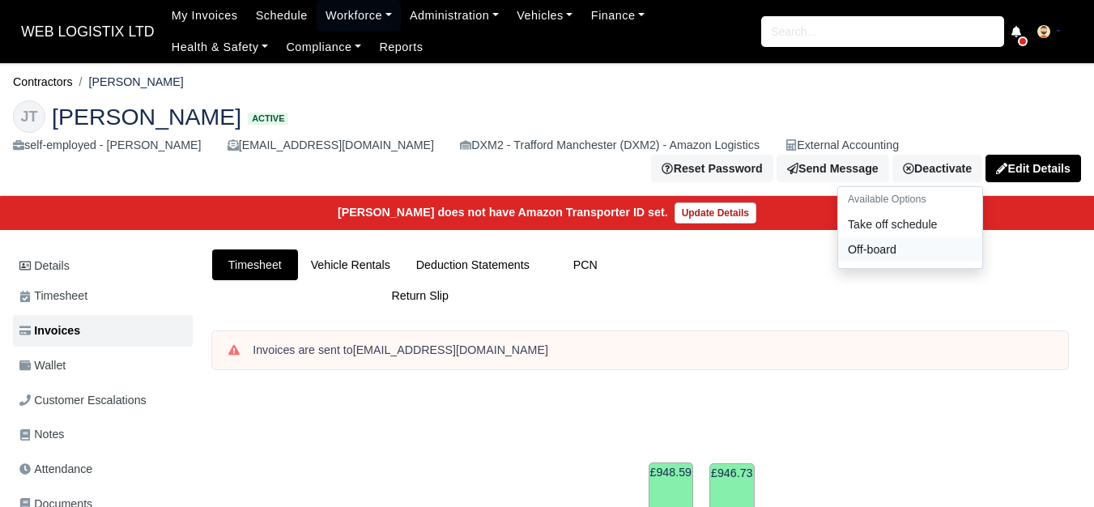
click at [878, 246] on link "Off-board" at bounding box center [910, 248] width 144 height 25
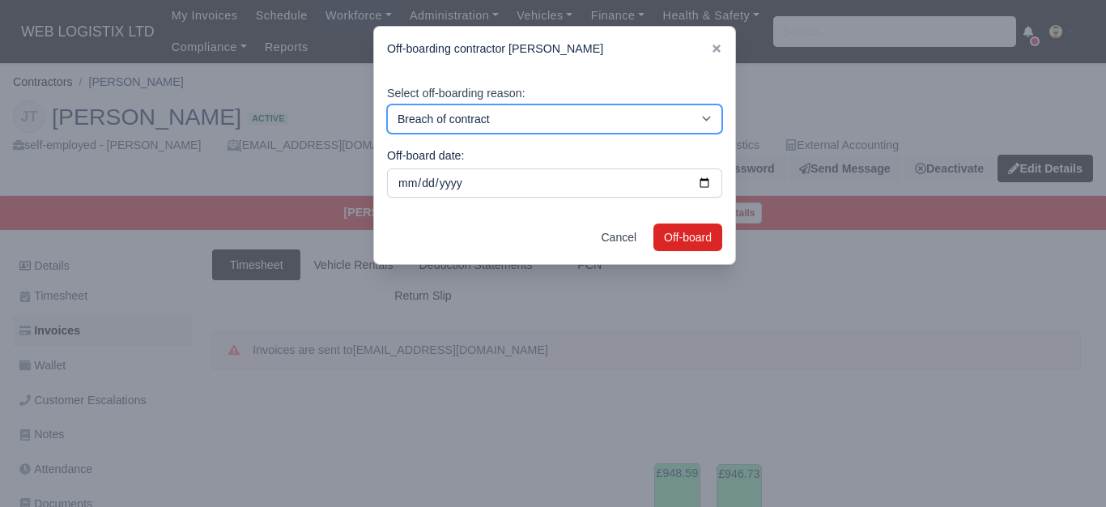
click at [506, 125] on select "Breach of contract Personal decision Too many parcels Heavy routes Another comp…" at bounding box center [554, 118] width 335 height 29
select select "personal-decision"
click at [387, 104] on select "Breach of contract Personal decision Too many parcels Heavy routes Another comp…" at bounding box center [554, 118] width 335 height 29
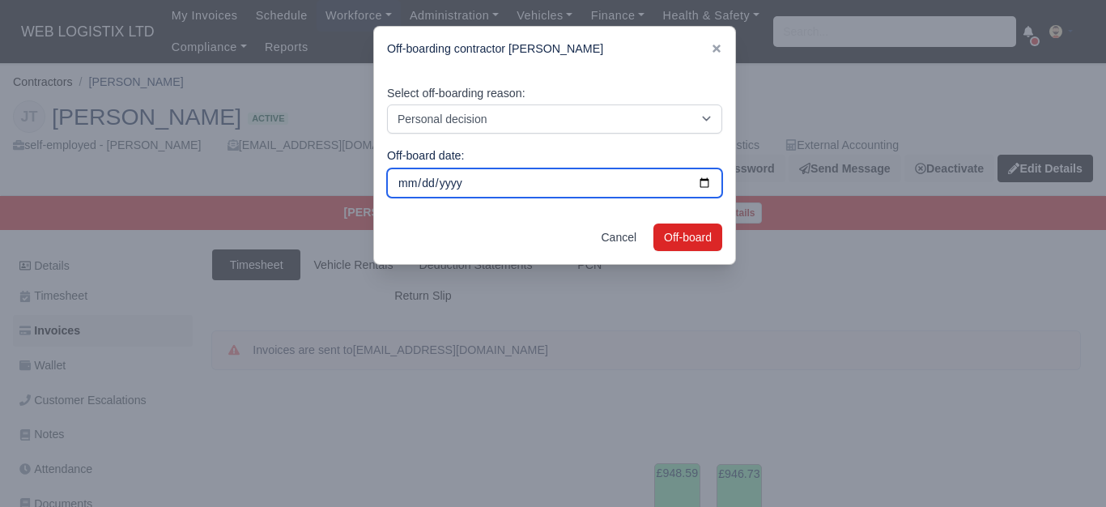
click at [697, 186] on input "[DATE]" at bounding box center [554, 182] width 335 height 29
type input "2025-08-09"
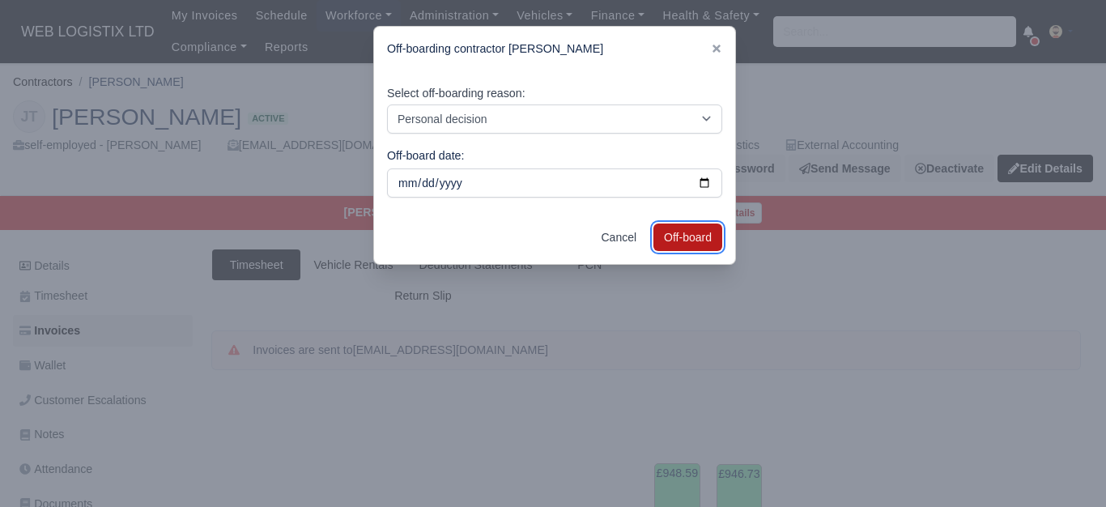
click at [682, 236] on button "Off-board" at bounding box center [687, 237] width 69 height 28
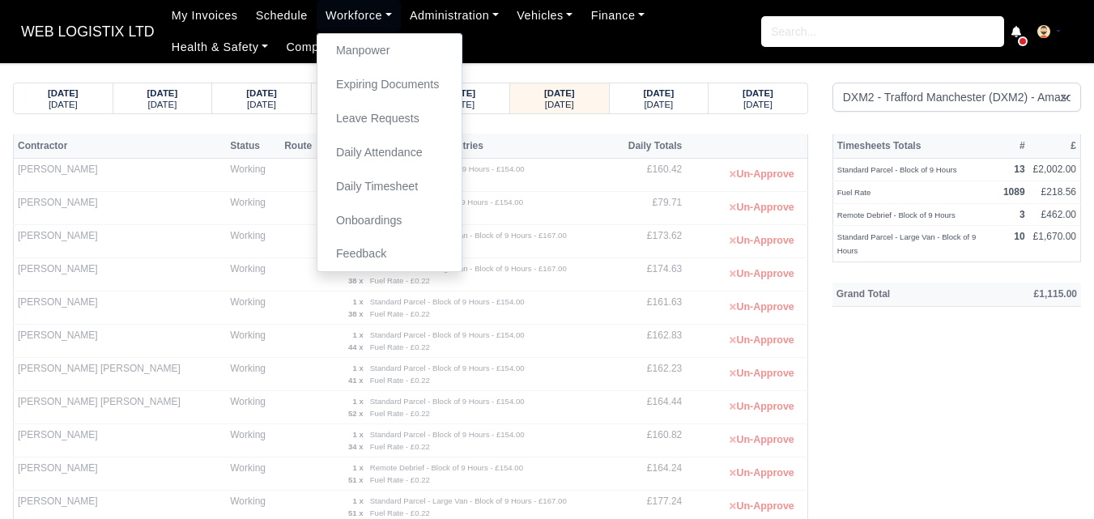
select select "1"
click at [674, 96] on strong "[DATE]" at bounding box center [659, 93] width 31 height 10
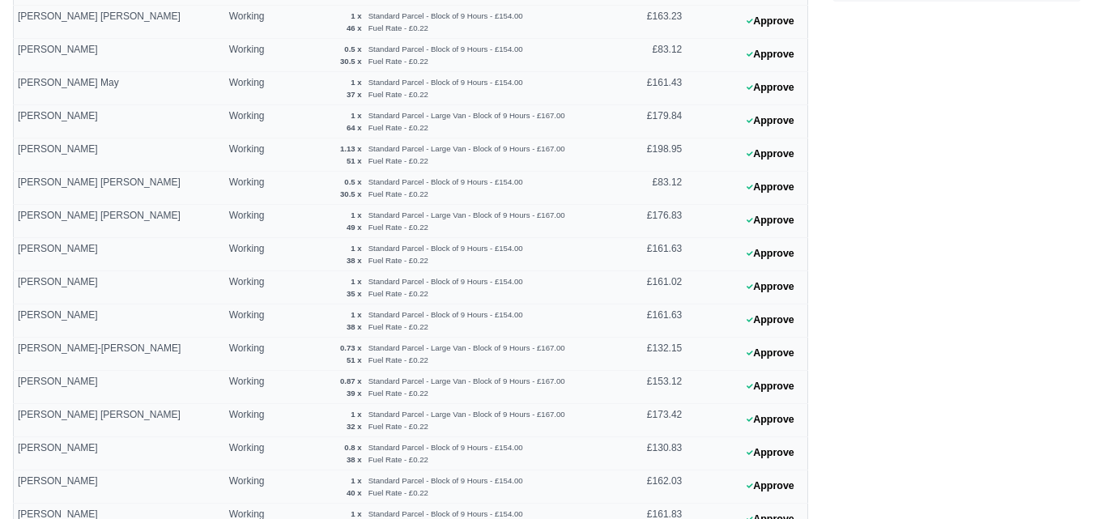
scroll to position [354, 0]
click at [766, 455] on button "Approve" at bounding box center [770, 451] width 66 height 23
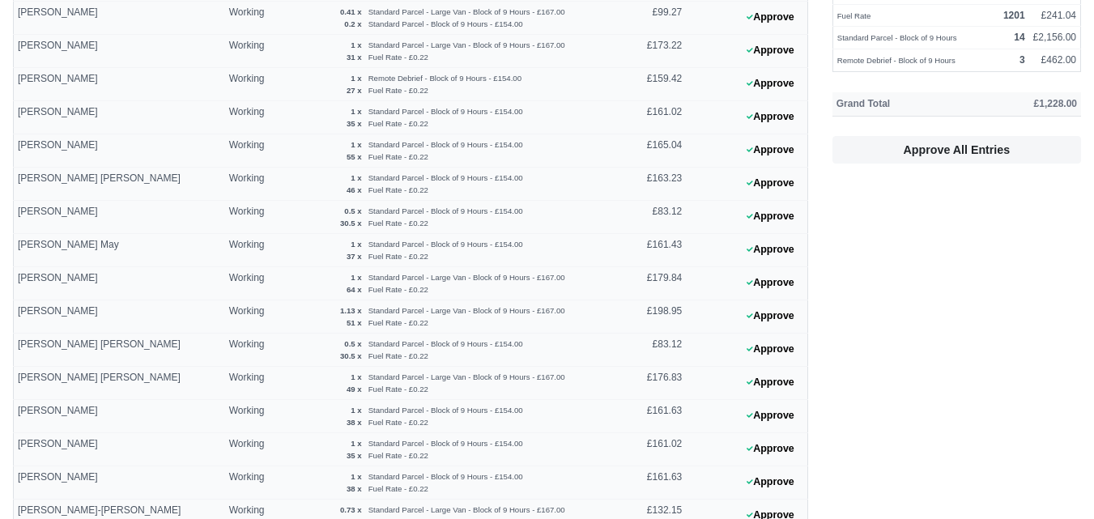
scroll to position [193, 0]
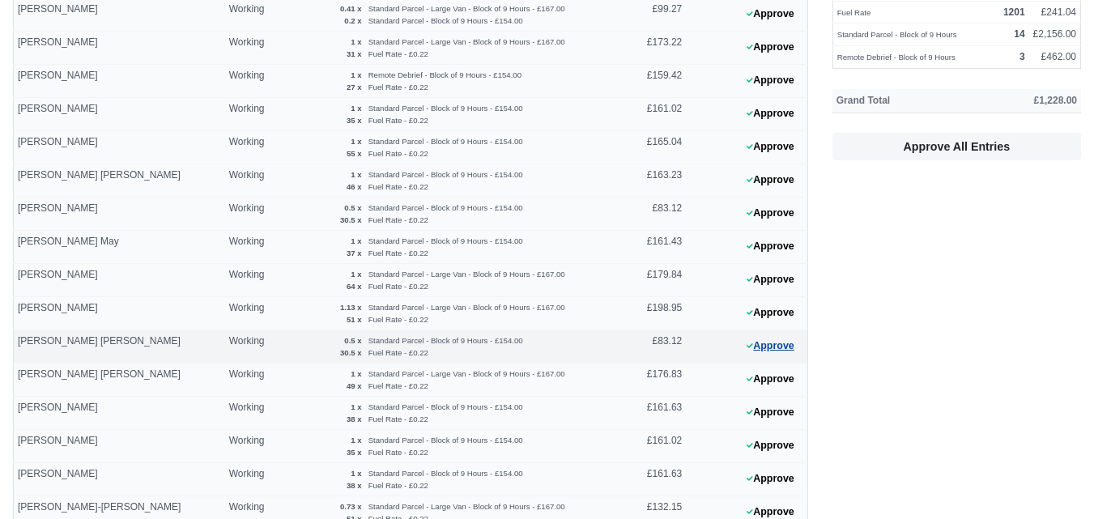
click at [793, 343] on button "Approve" at bounding box center [770, 345] width 66 height 23
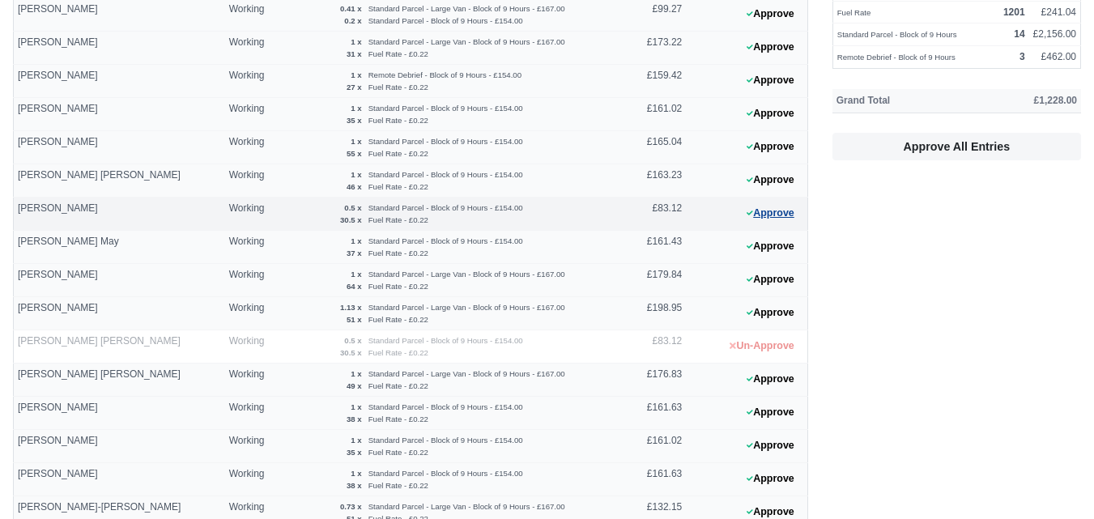
click at [773, 215] on button "Approve" at bounding box center [770, 213] width 66 height 23
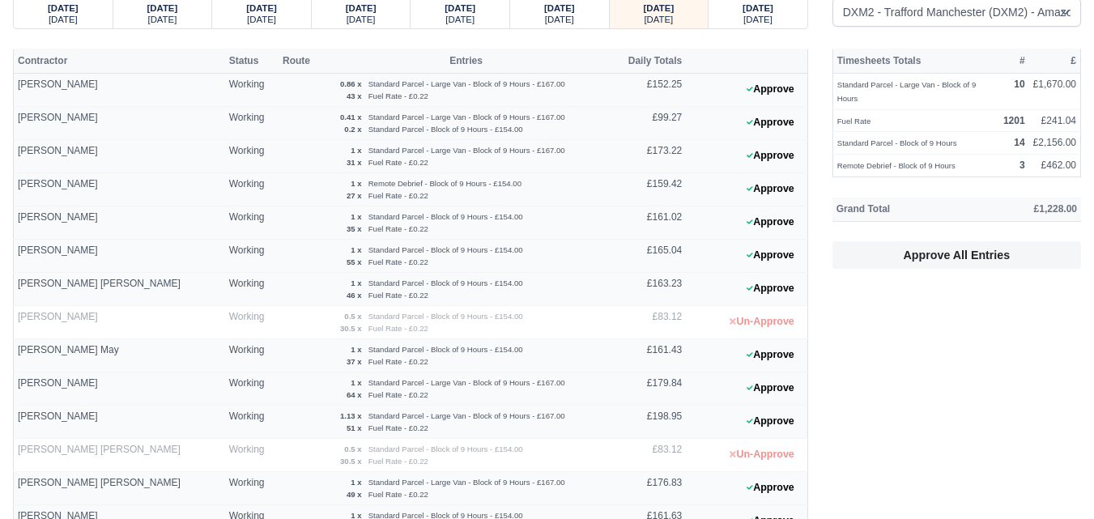
scroll to position [0, 0]
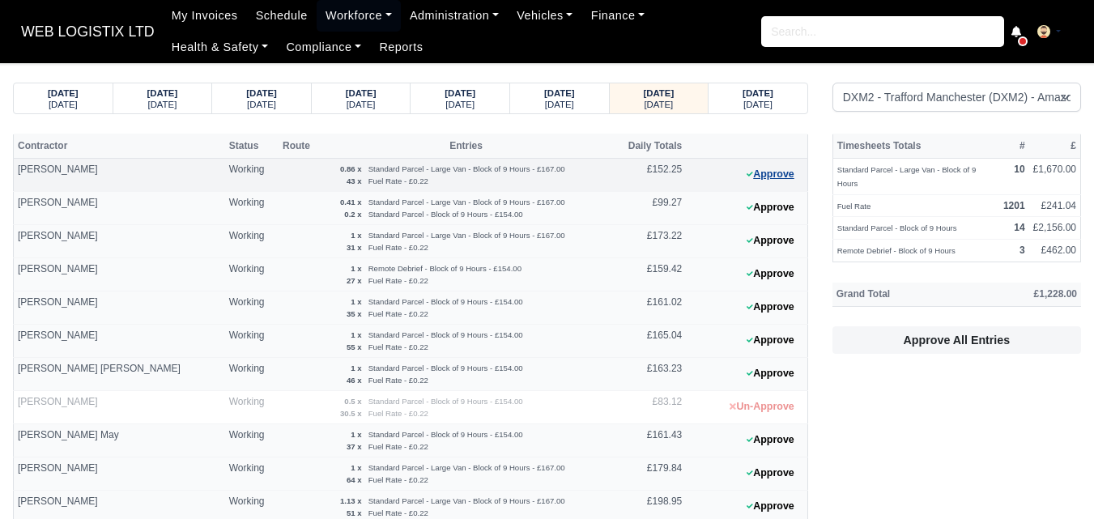
click at [773, 172] on button "Approve" at bounding box center [770, 174] width 66 height 23
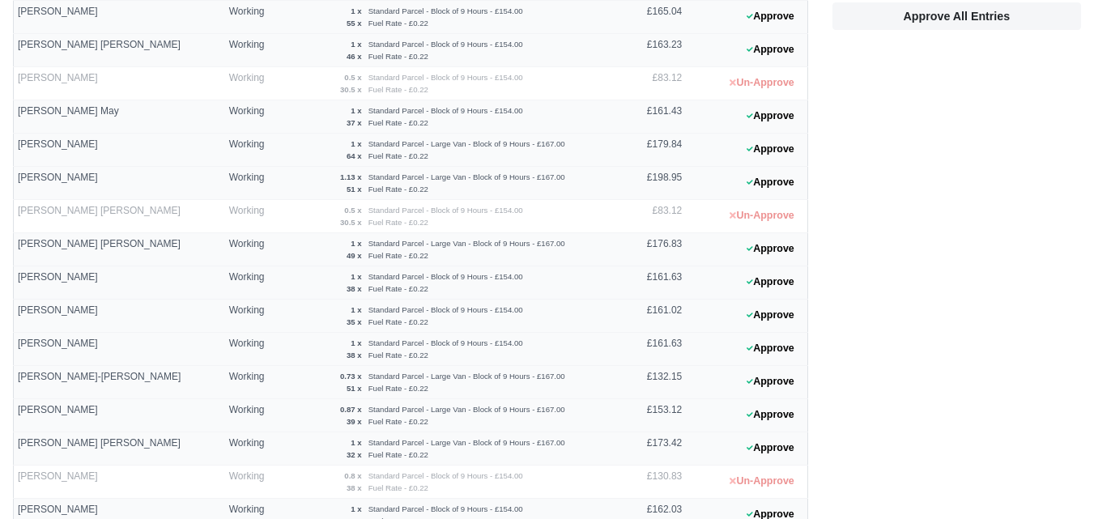
scroll to position [325, 0]
click at [773, 383] on button "Approve" at bounding box center [770, 379] width 66 height 23
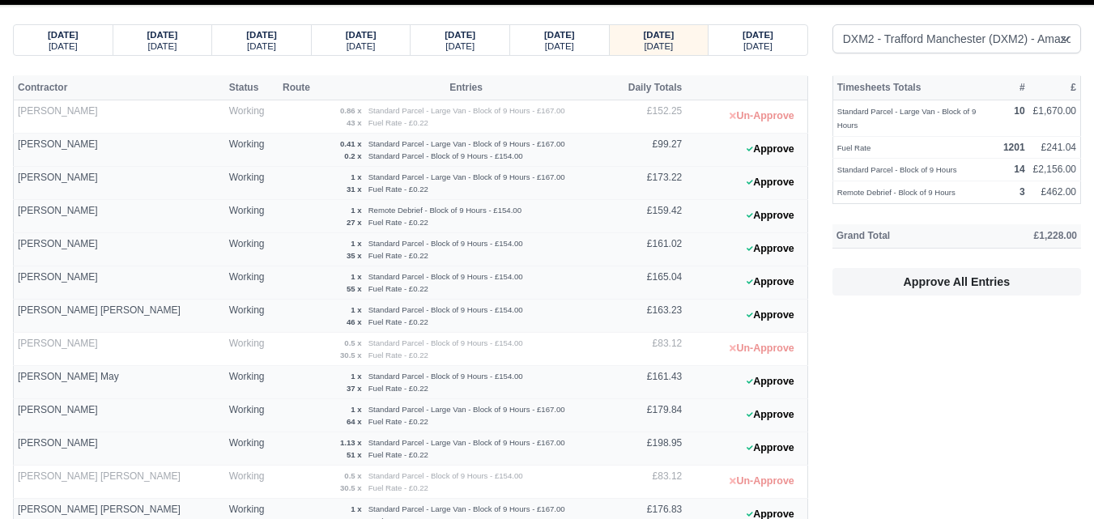
scroll to position [0, 0]
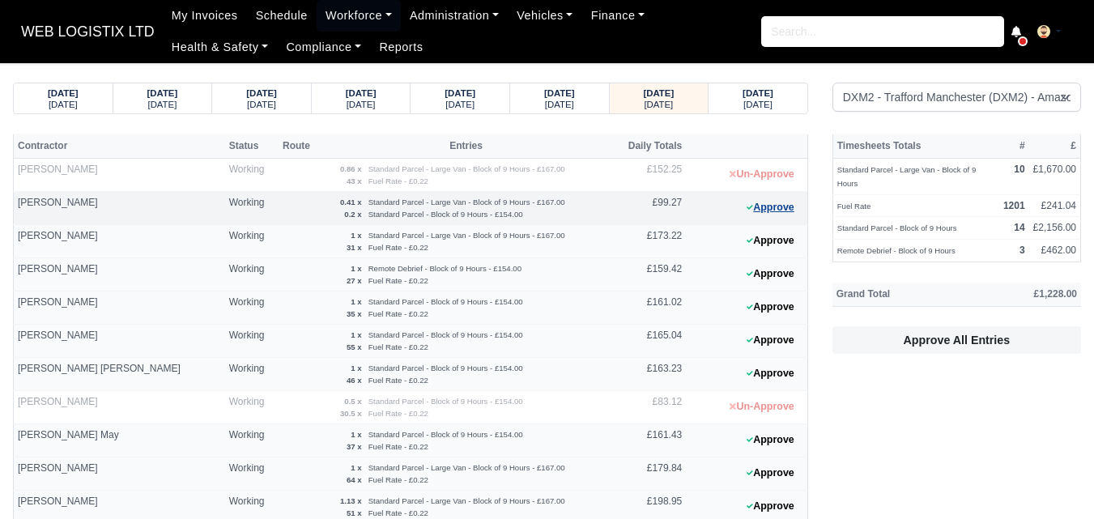
click at [778, 206] on button "Approve" at bounding box center [770, 207] width 66 height 23
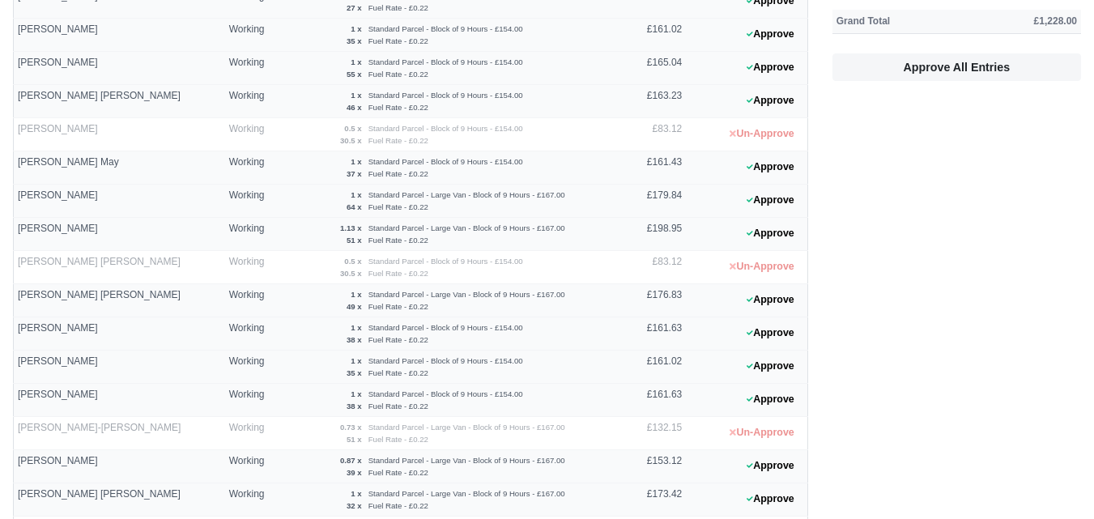
scroll to position [271, 0]
click at [778, 478] on button "Approve" at bounding box center [770, 467] width 66 height 23
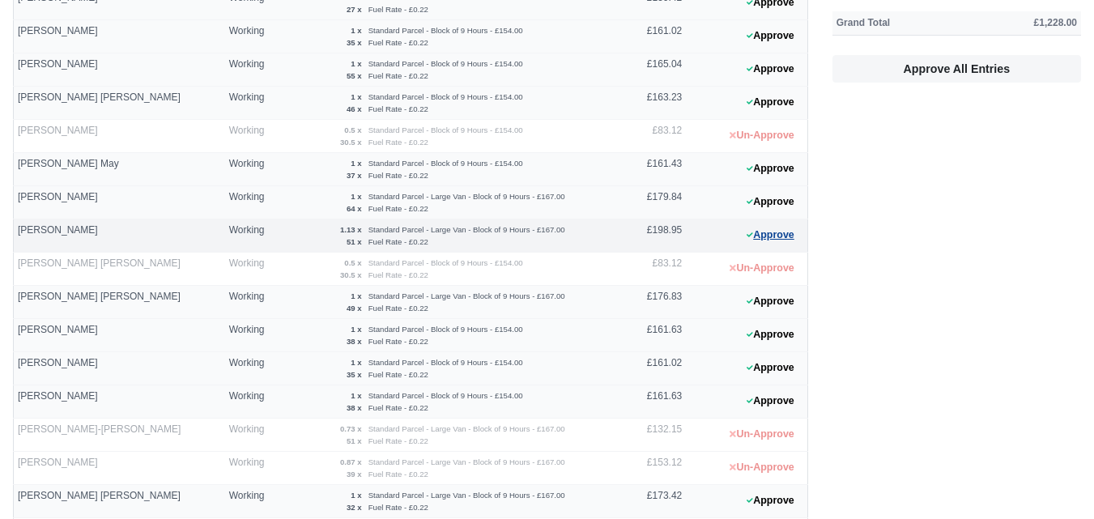
click at [784, 240] on button "Approve" at bounding box center [770, 234] width 66 height 23
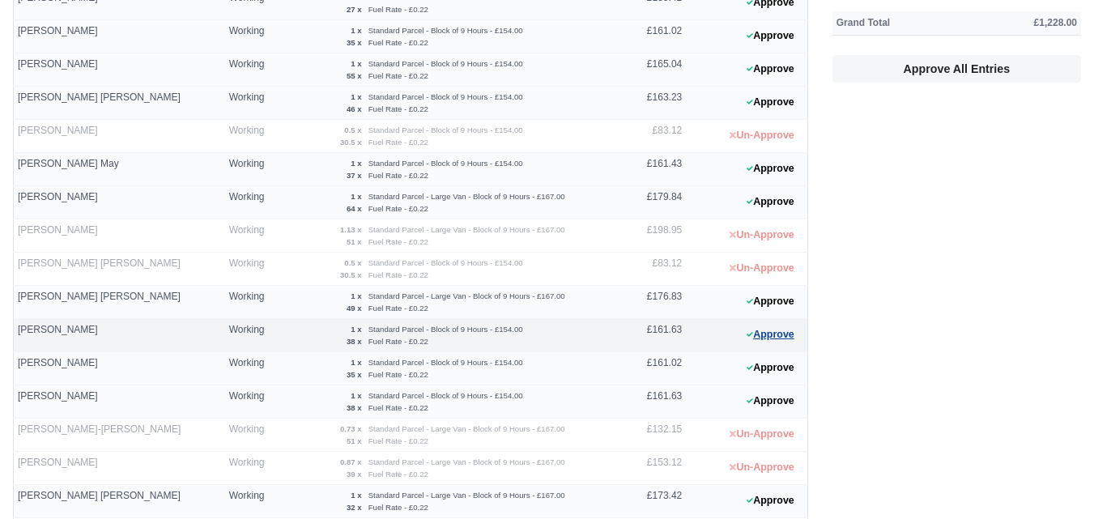
click at [770, 336] on button "Approve" at bounding box center [770, 334] width 66 height 23
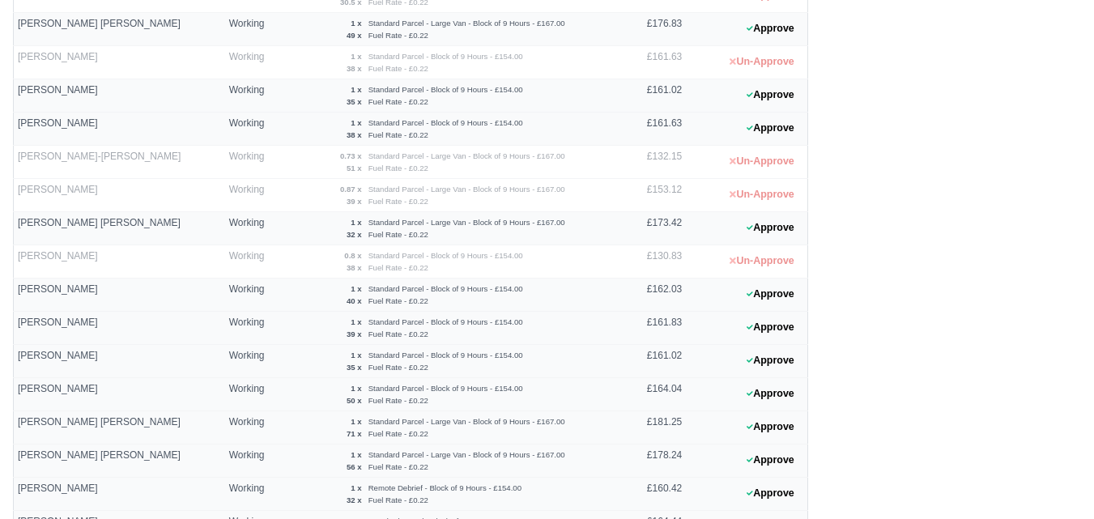
scroll to position [621, 0]
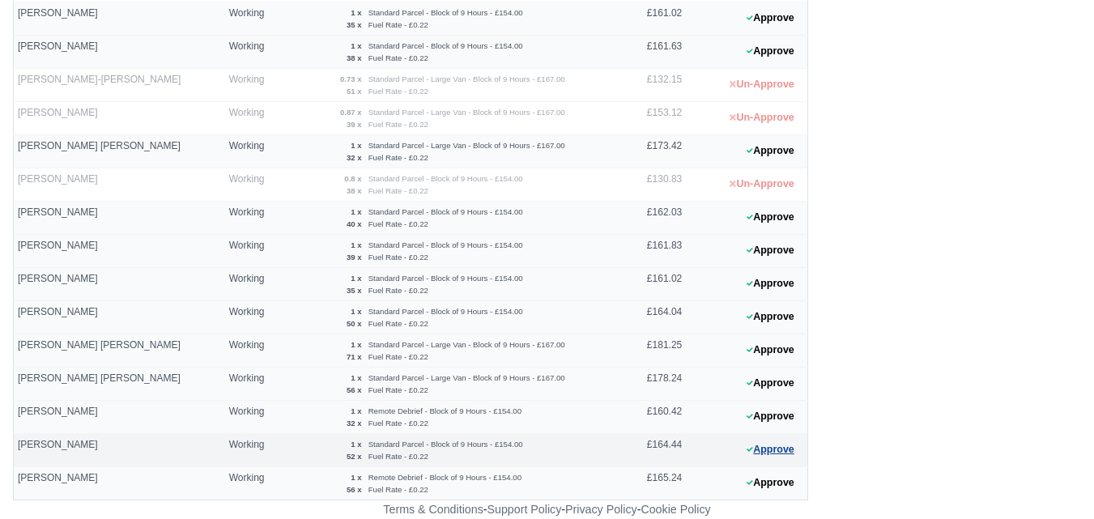
click at [777, 453] on button "Approve" at bounding box center [770, 449] width 66 height 23
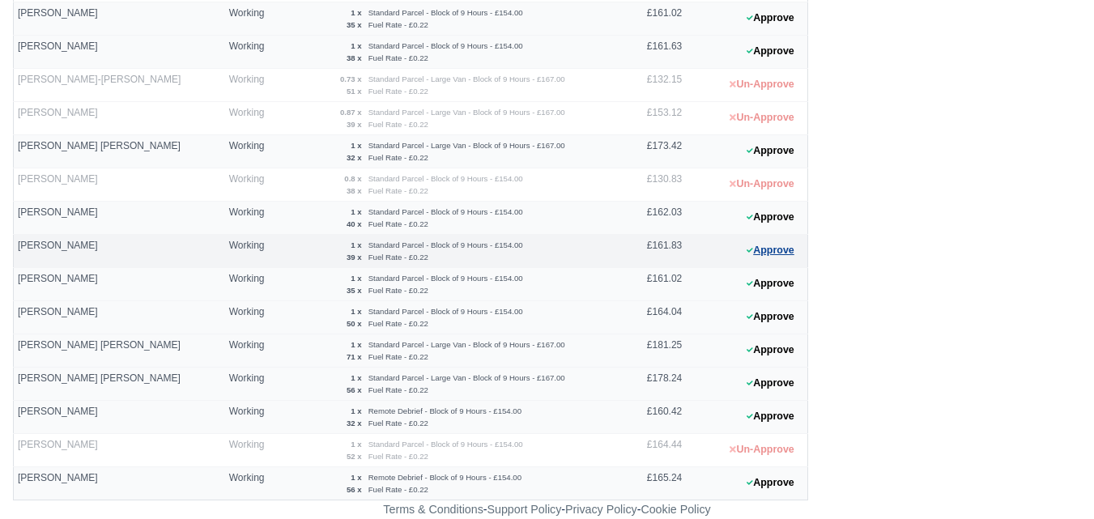
click at [759, 247] on button "Approve" at bounding box center [770, 250] width 66 height 23
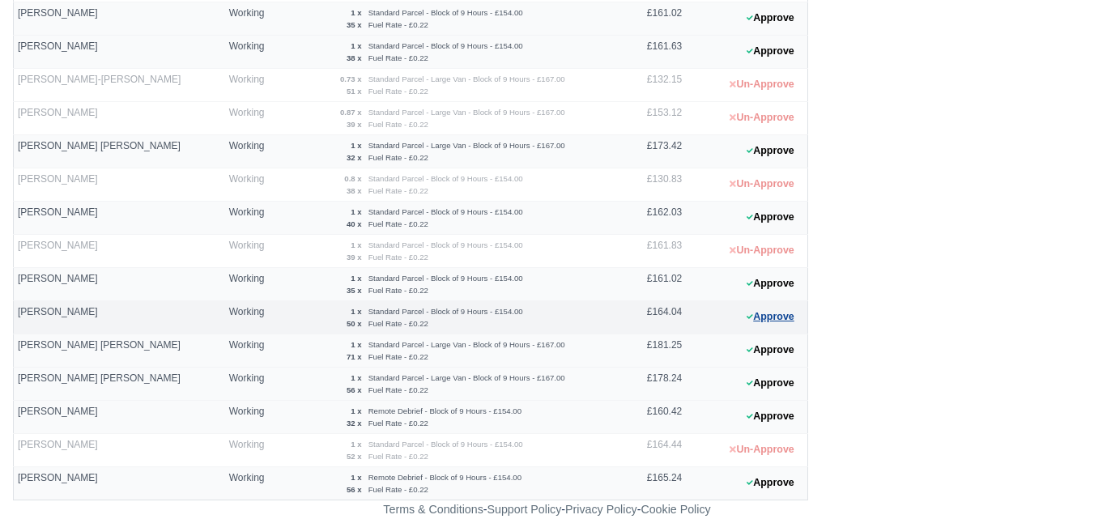
click at [758, 314] on button "Approve" at bounding box center [770, 316] width 66 height 23
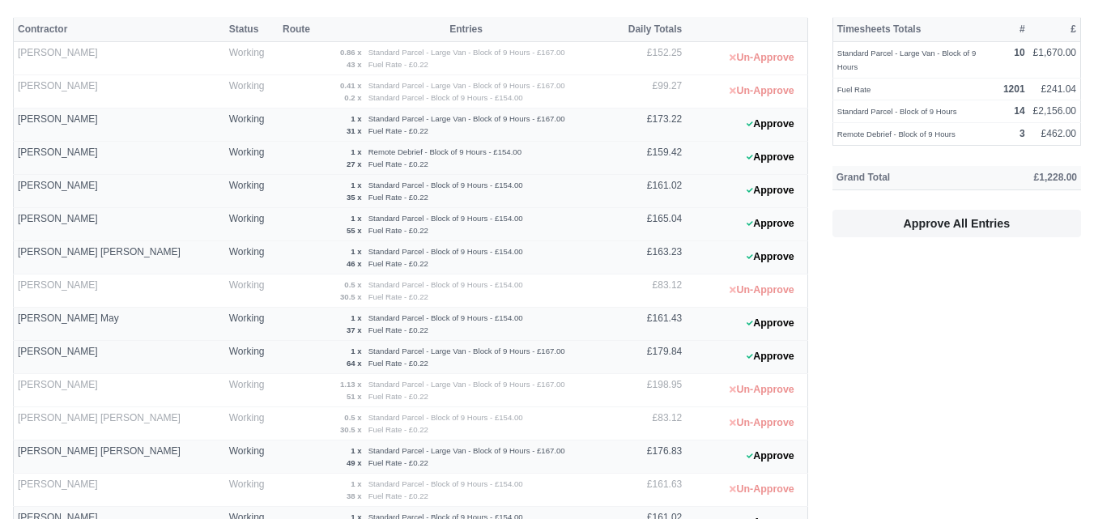
scroll to position [0, 0]
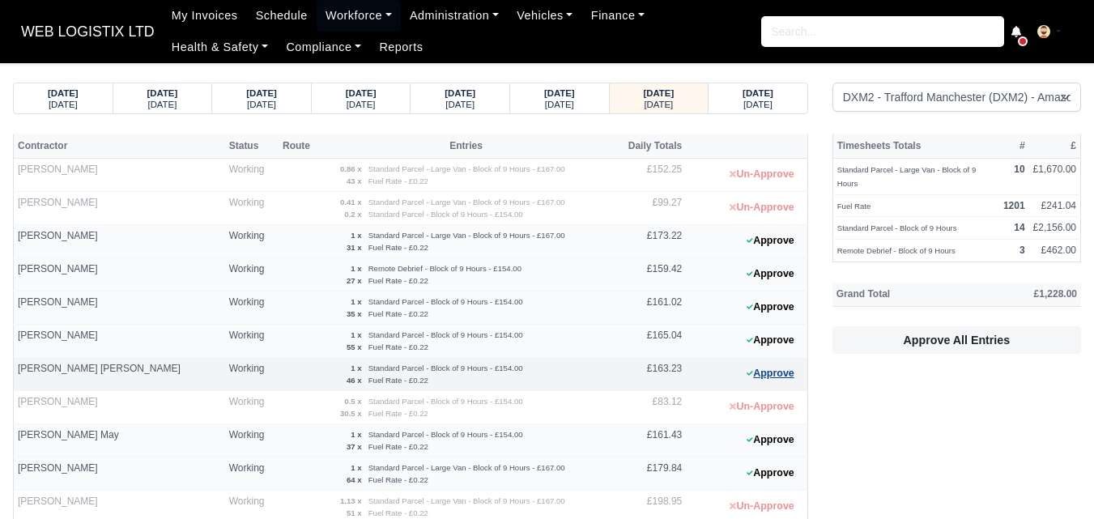
click at [778, 374] on button "Approve" at bounding box center [770, 373] width 66 height 23
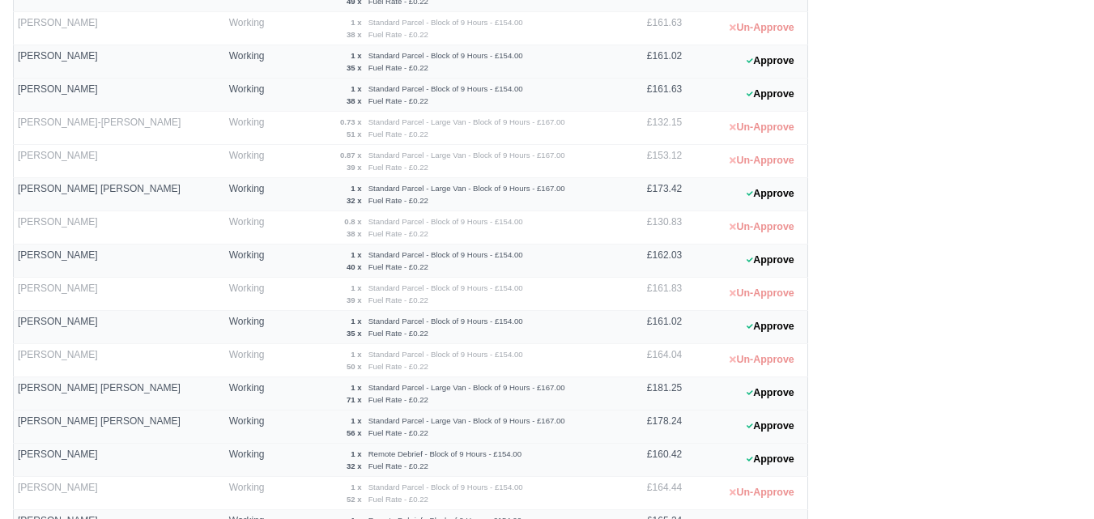
scroll to position [594, 0]
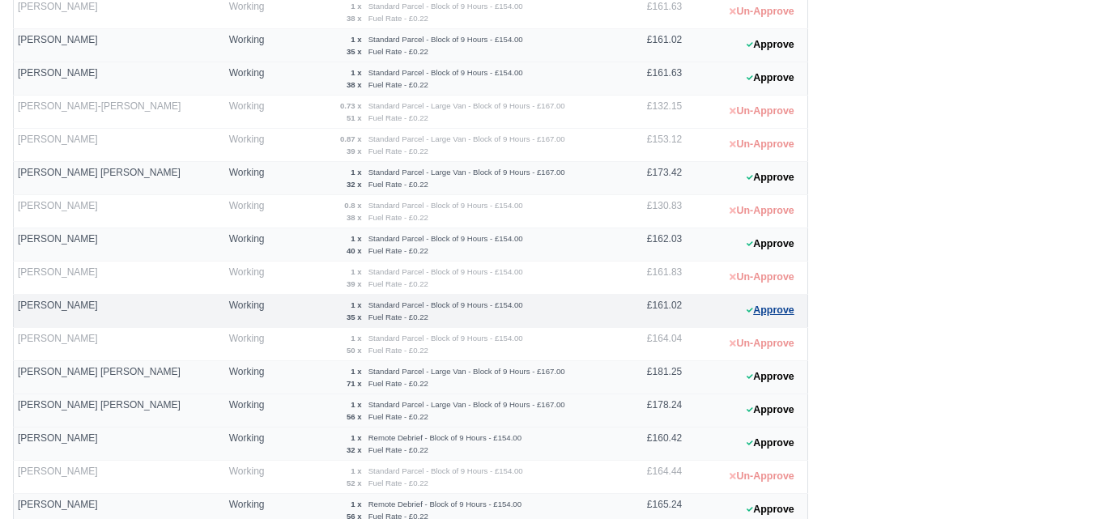
click at [746, 310] on icon at bounding box center [749, 310] width 6 height 10
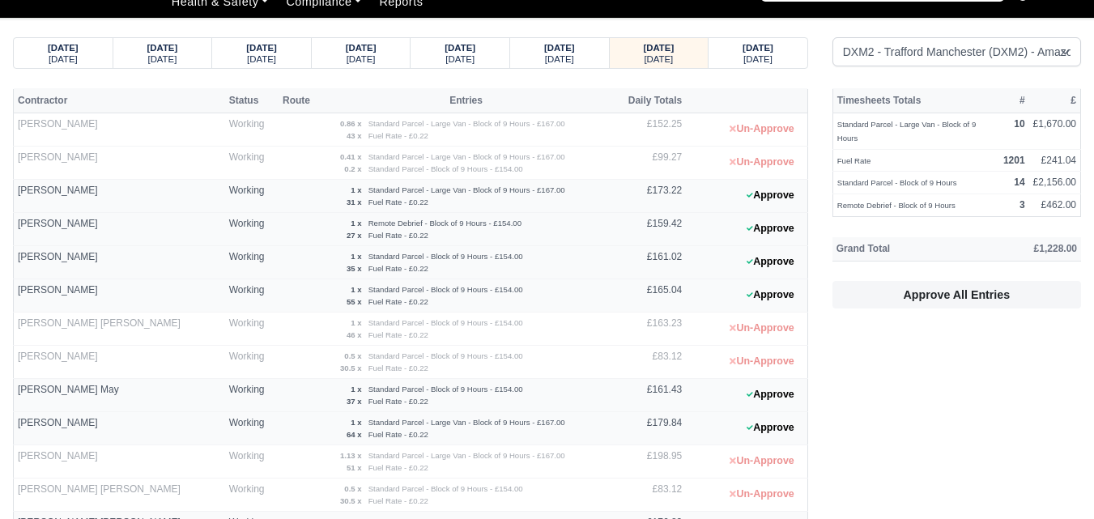
scroll to position [0, 0]
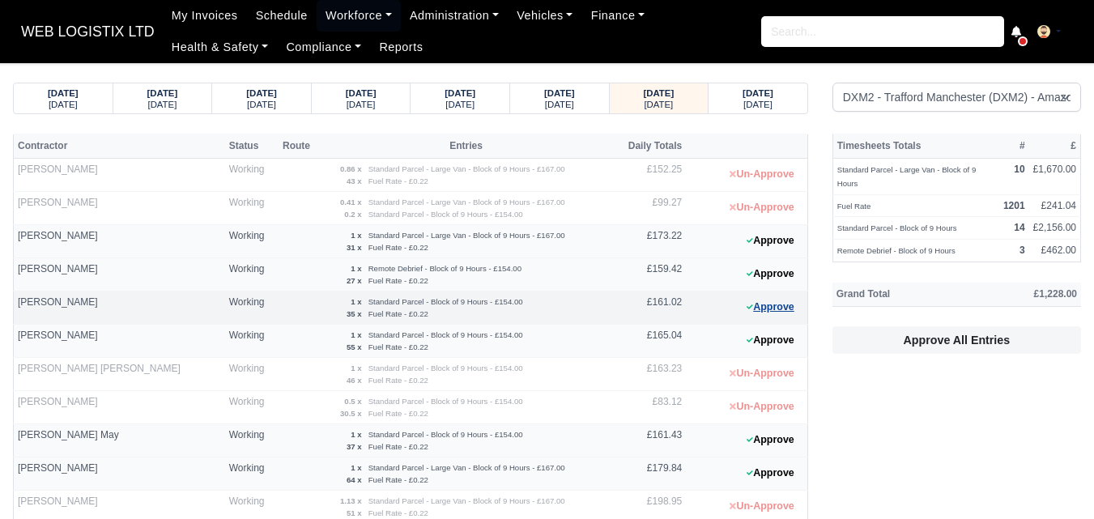
click at [753, 304] on button "Approve" at bounding box center [770, 306] width 66 height 23
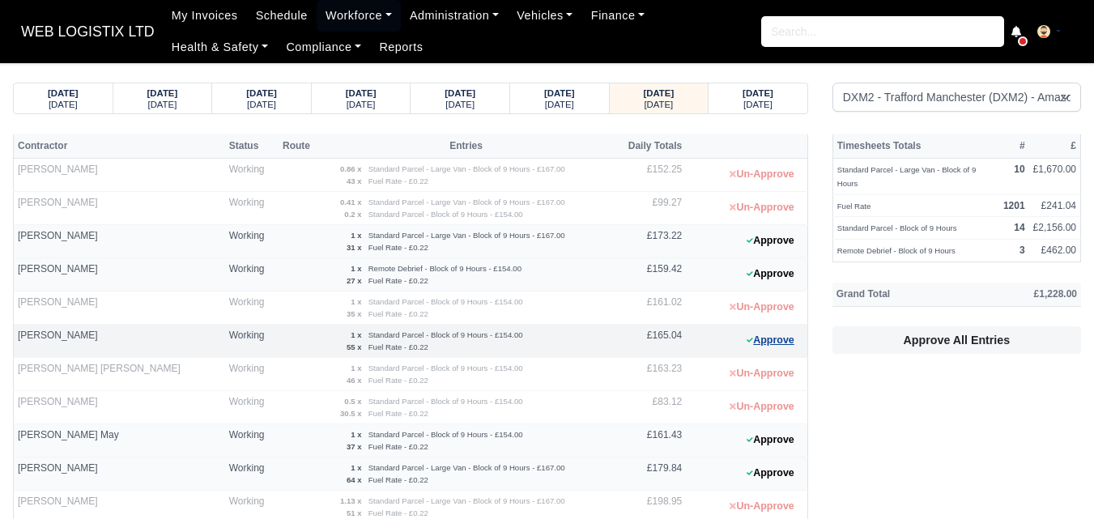
click at [763, 334] on button "Approve" at bounding box center [770, 340] width 66 height 23
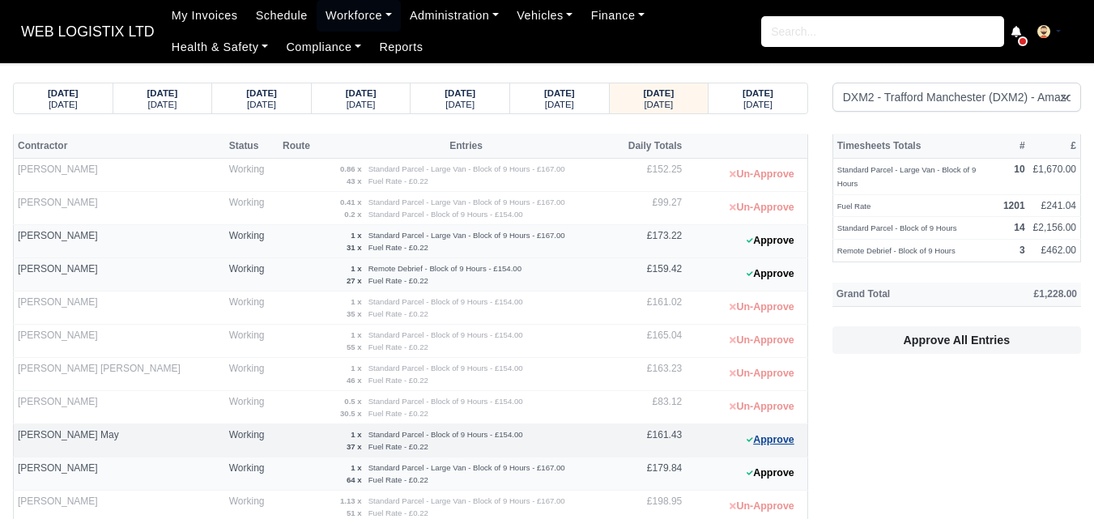
click at [775, 438] on button "Approve" at bounding box center [770, 439] width 66 height 23
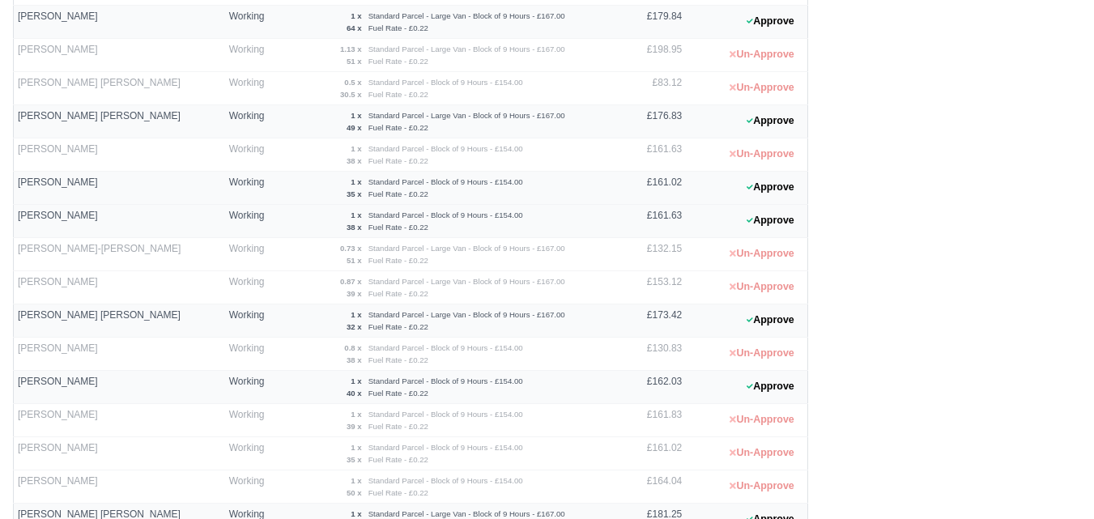
scroll to position [474, 0]
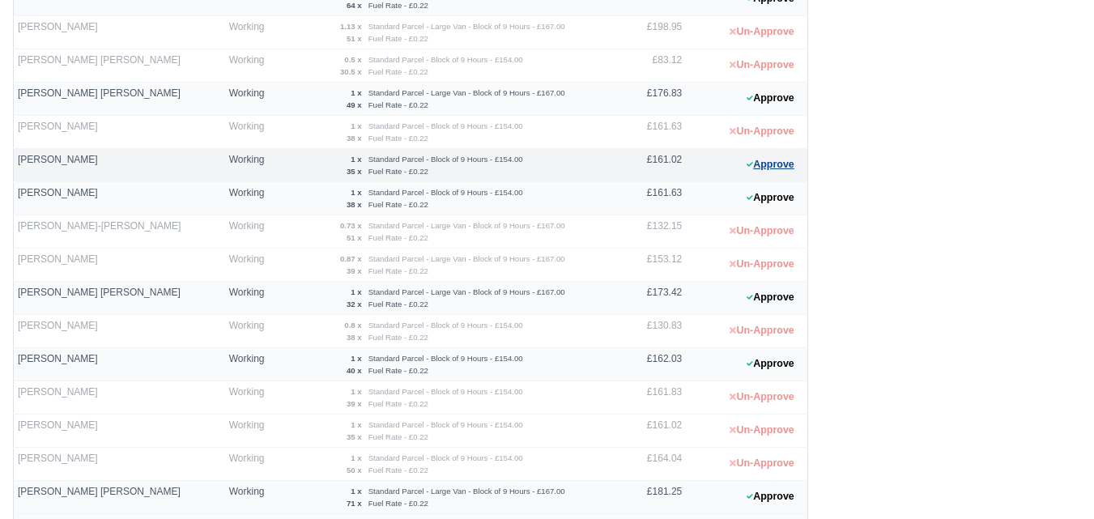
click at [748, 169] on icon at bounding box center [749, 164] width 6 height 10
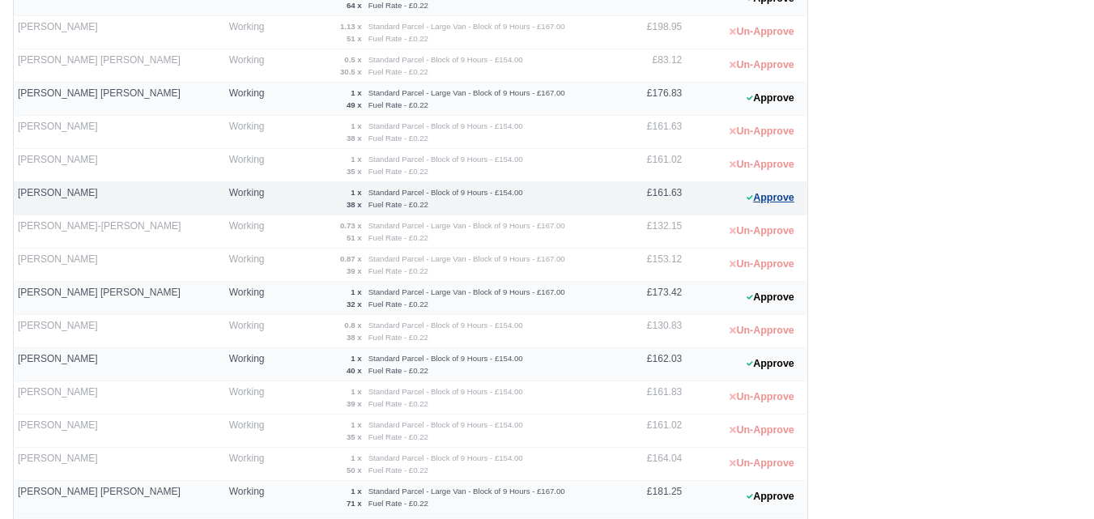
click at [759, 197] on button "Approve" at bounding box center [770, 197] width 66 height 23
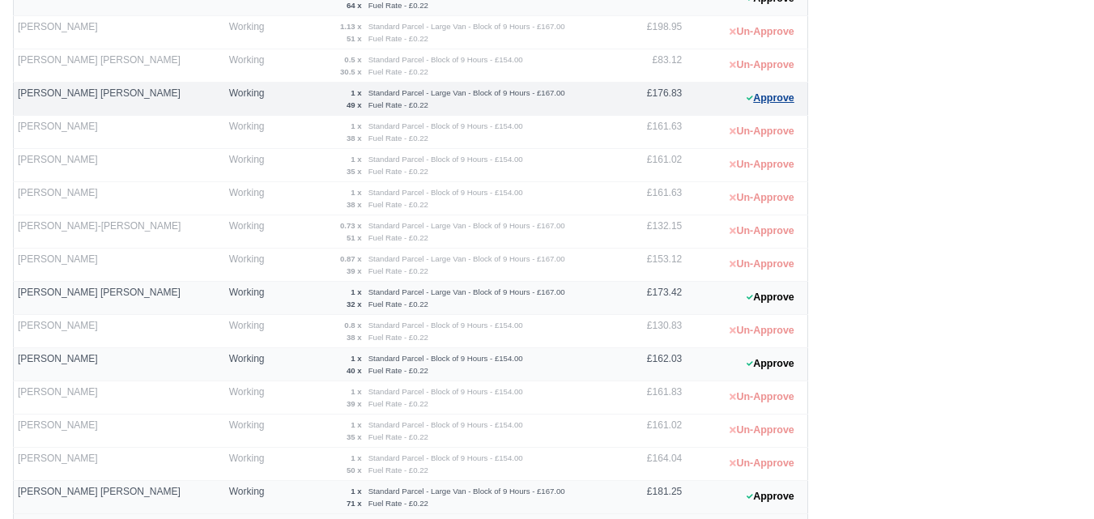
click at [749, 100] on icon at bounding box center [749, 98] width 6 height 10
click at [775, 98] on button "Approve" at bounding box center [770, 98] width 66 height 23
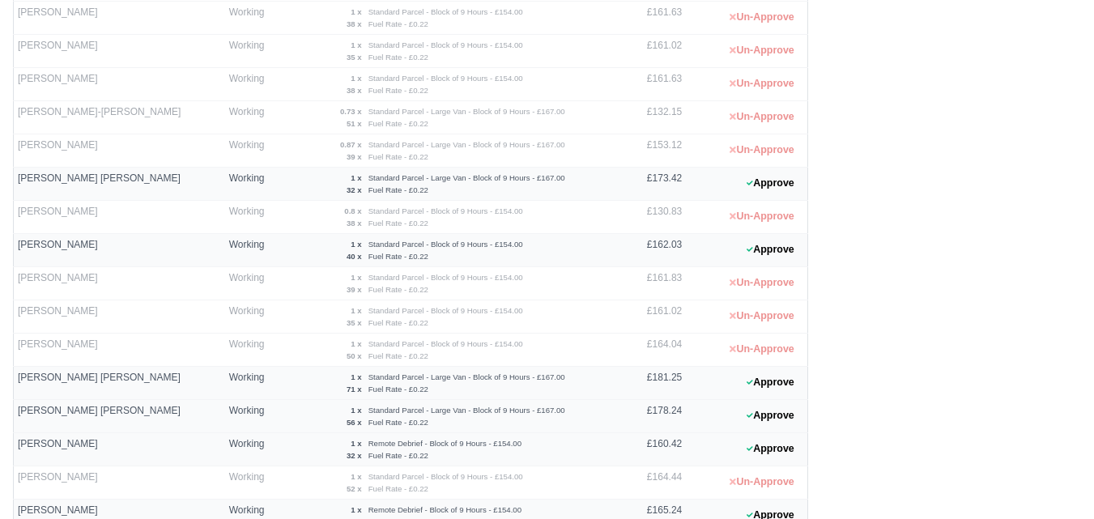
scroll to position [621, 0]
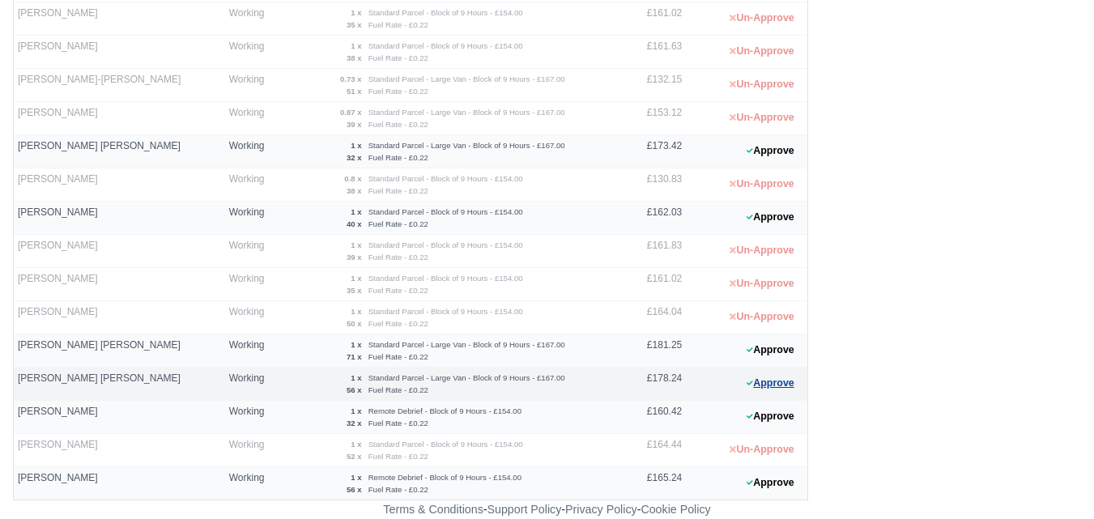
click at [774, 389] on button "Approve" at bounding box center [770, 383] width 66 height 23
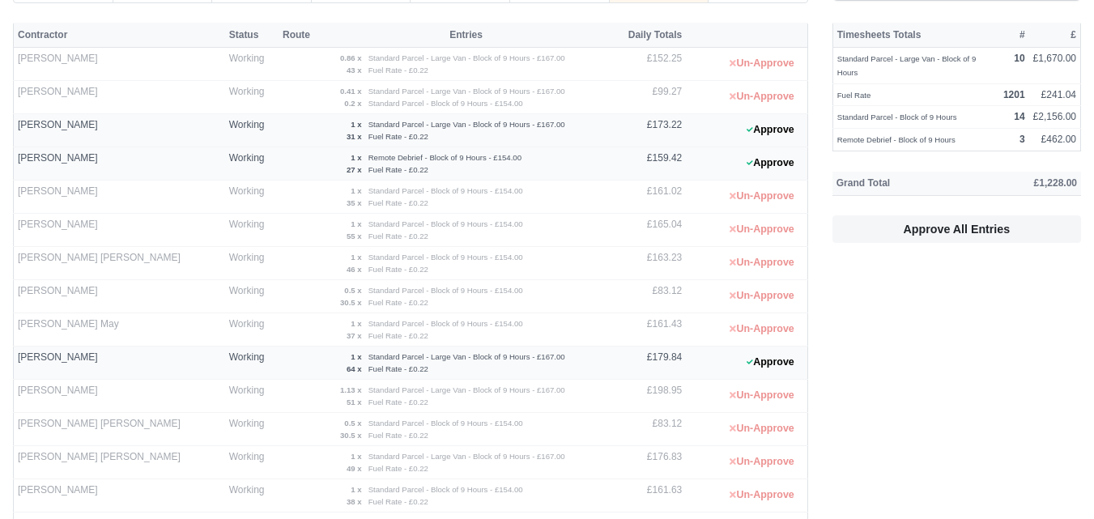
scroll to position [0, 0]
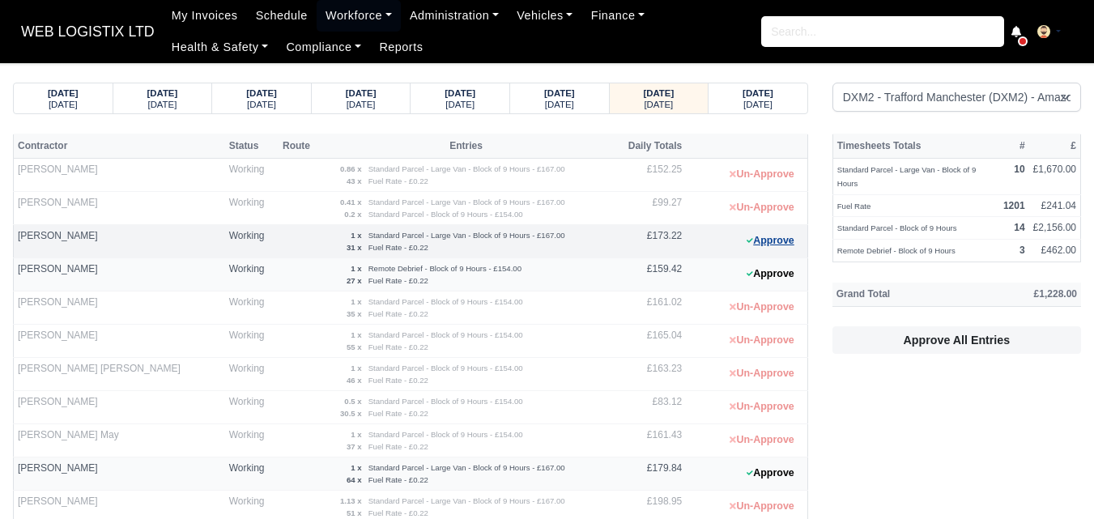
click at [774, 243] on button "Approve" at bounding box center [770, 240] width 66 height 23
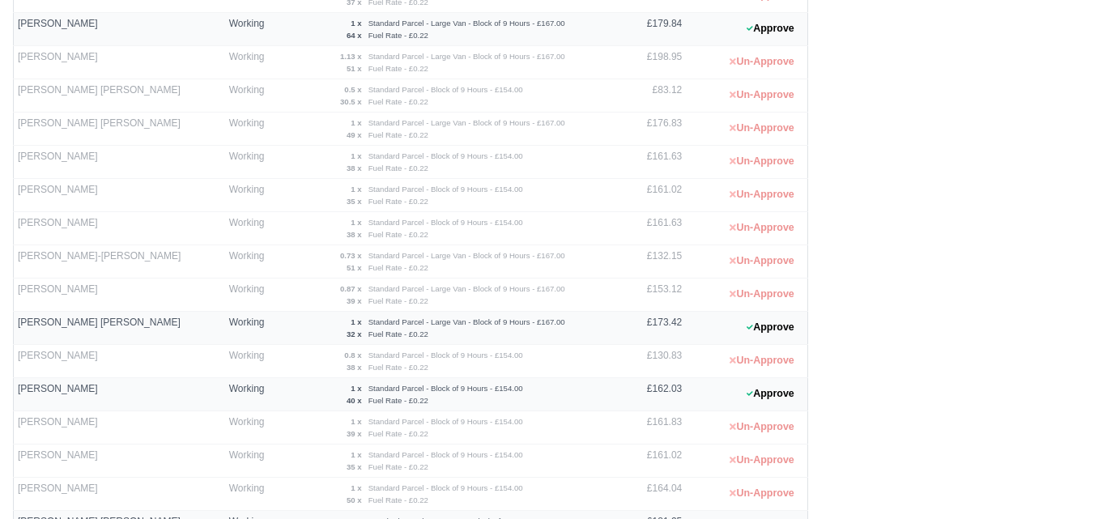
scroll to position [449, 0]
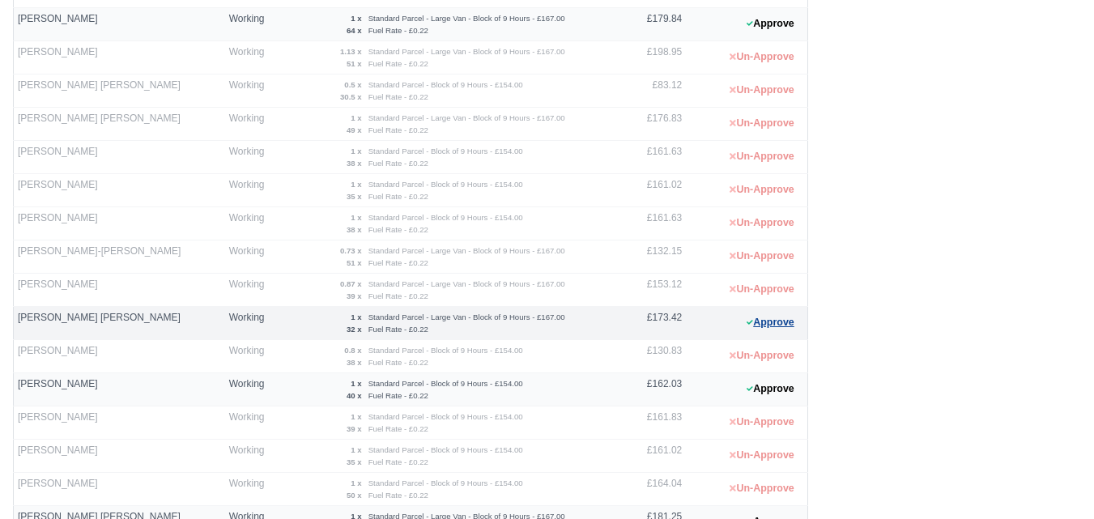
click at [763, 324] on button "Approve" at bounding box center [770, 322] width 66 height 23
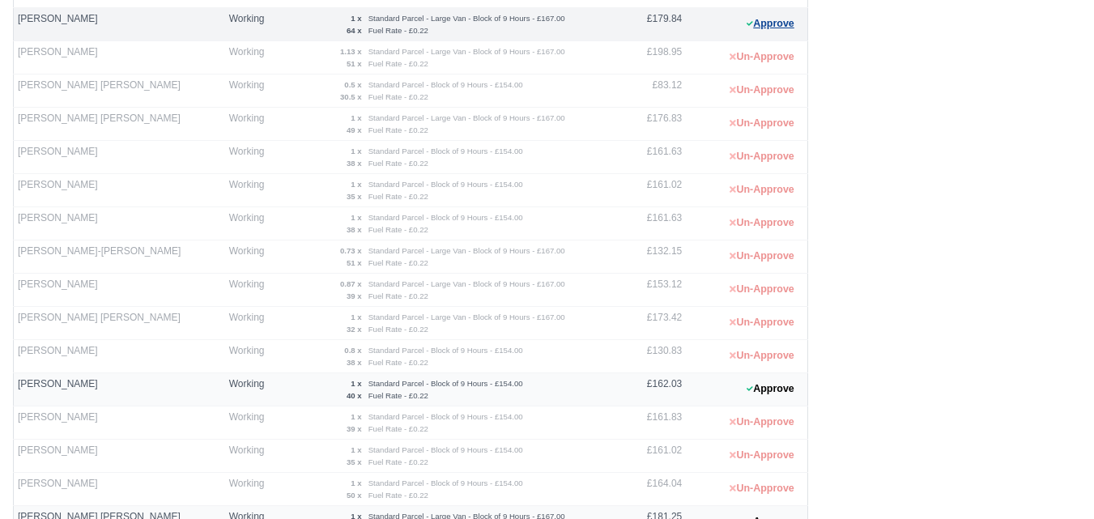
click at [779, 19] on button "Approve" at bounding box center [770, 23] width 66 height 23
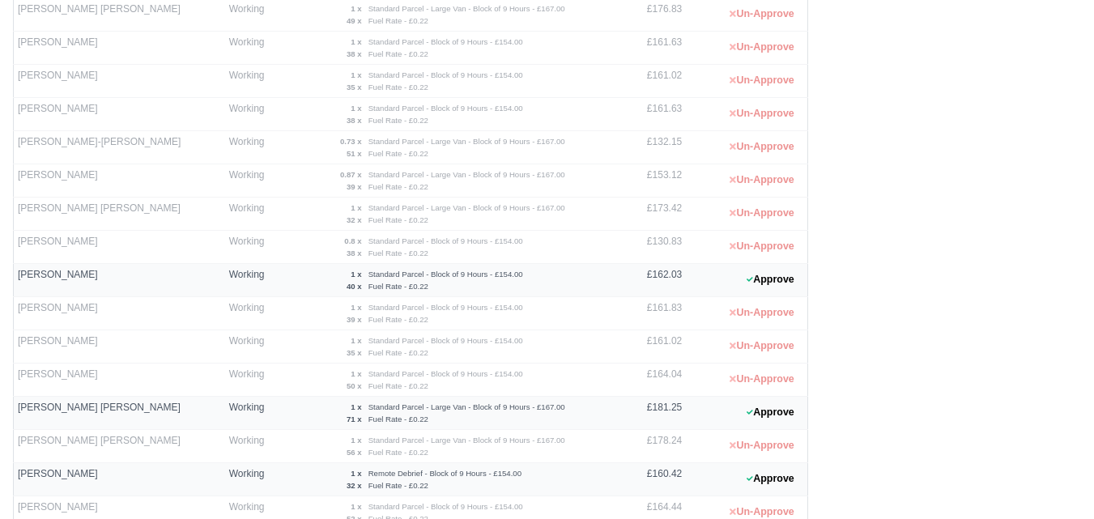
scroll to position [621, 0]
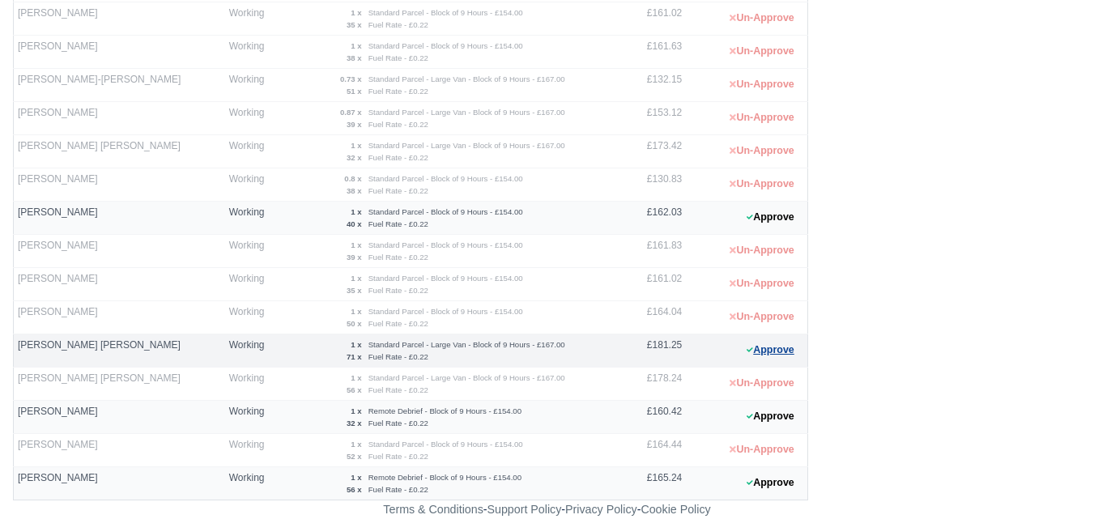
click at [771, 357] on button "Approve" at bounding box center [770, 349] width 66 height 23
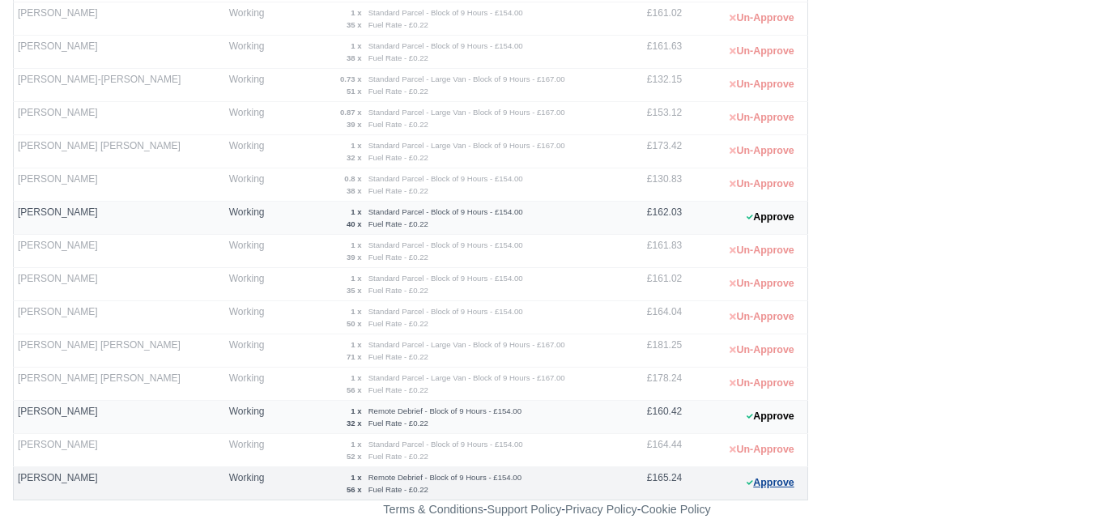
click at [784, 489] on button "Approve" at bounding box center [770, 482] width 66 height 23
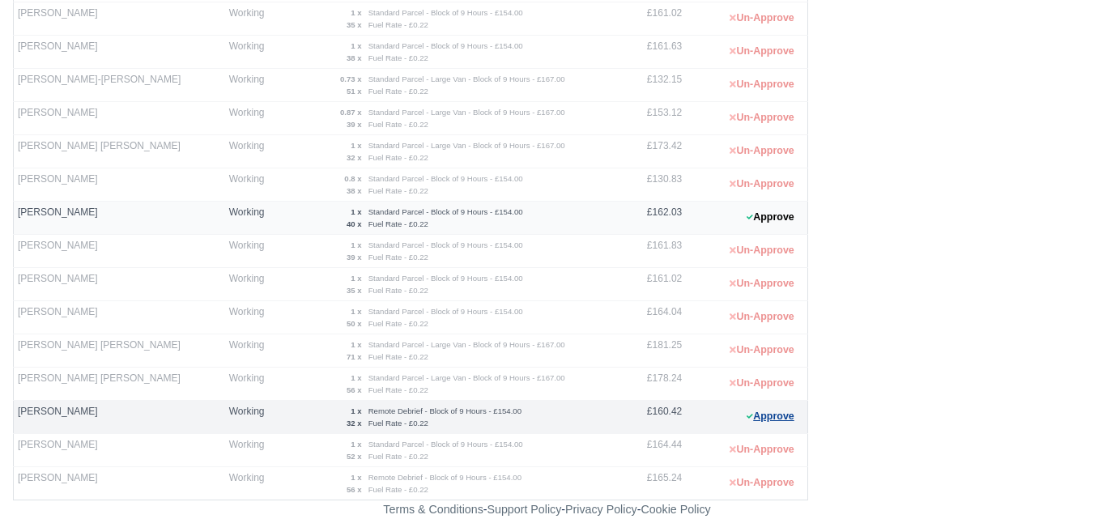
click at [771, 422] on button "Approve" at bounding box center [770, 416] width 66 height 23
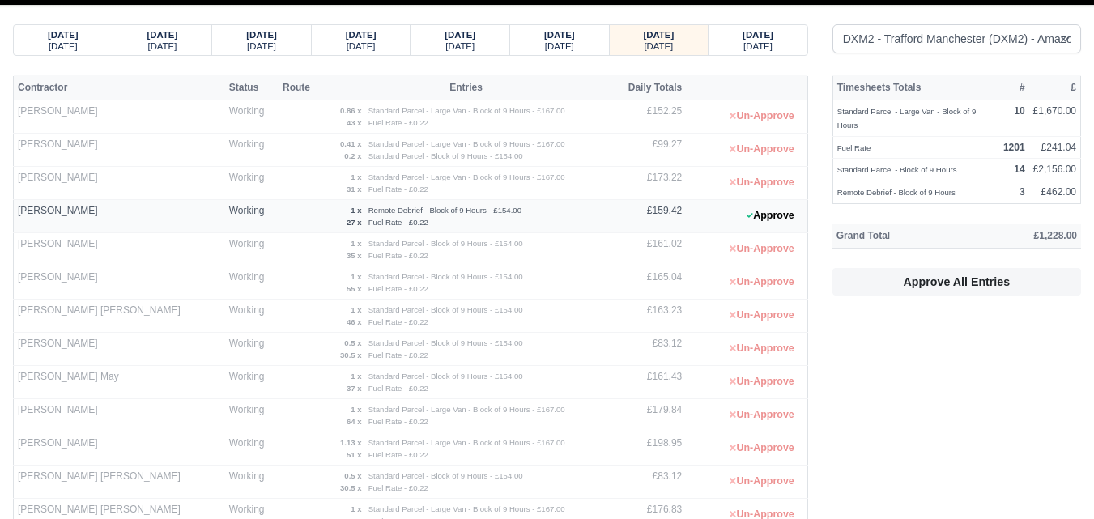
scroll to position [51, 0]
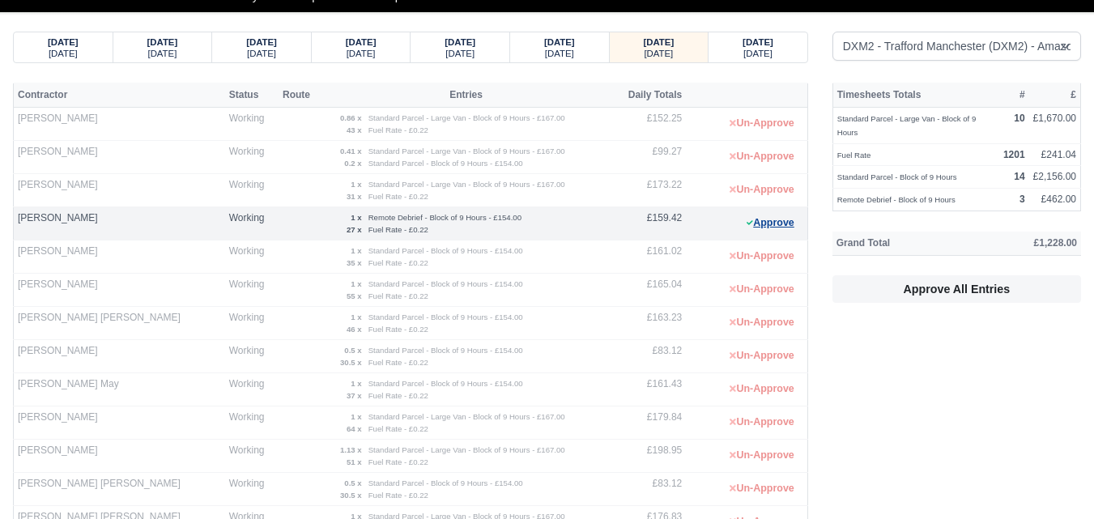
click at [768, 232] on button "Approve" at bounding box center [770, 222] width 66 height 23
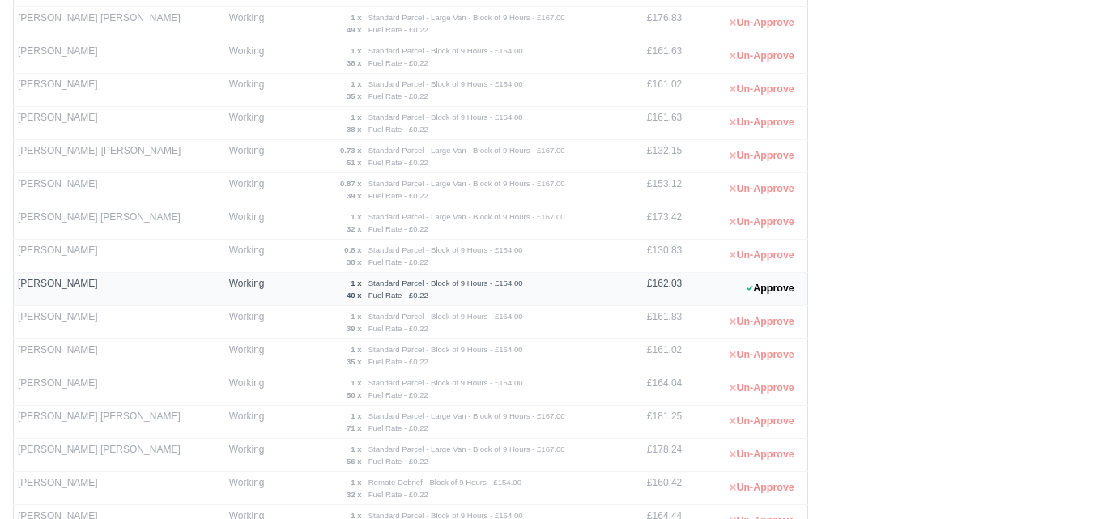
scroll to position [563, 0]
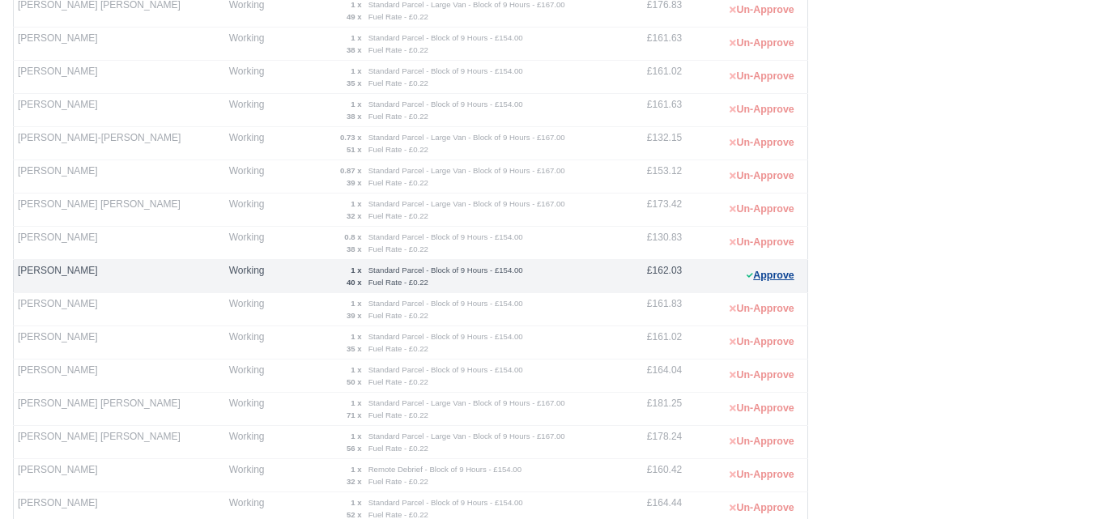
click at [777, 278] on button "Approve" at bounding box center [770, 275] width 66 height 23
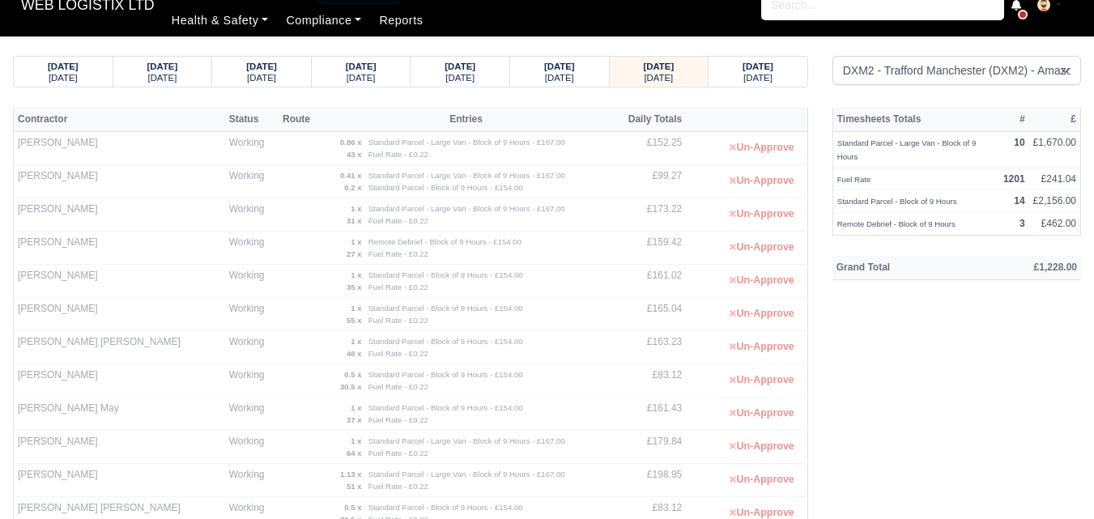
scroll to position [0, 0]
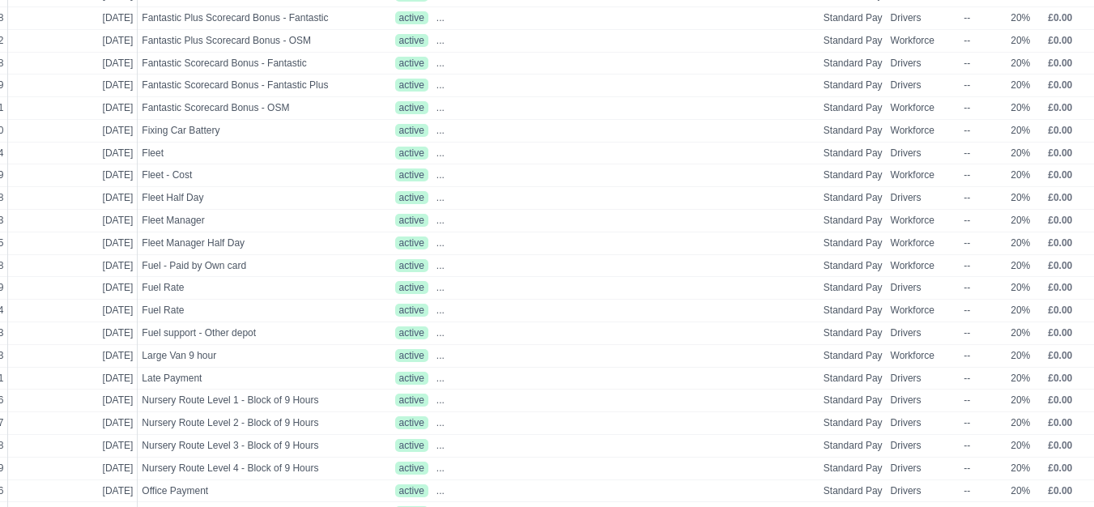
scroll to position [612, 64]
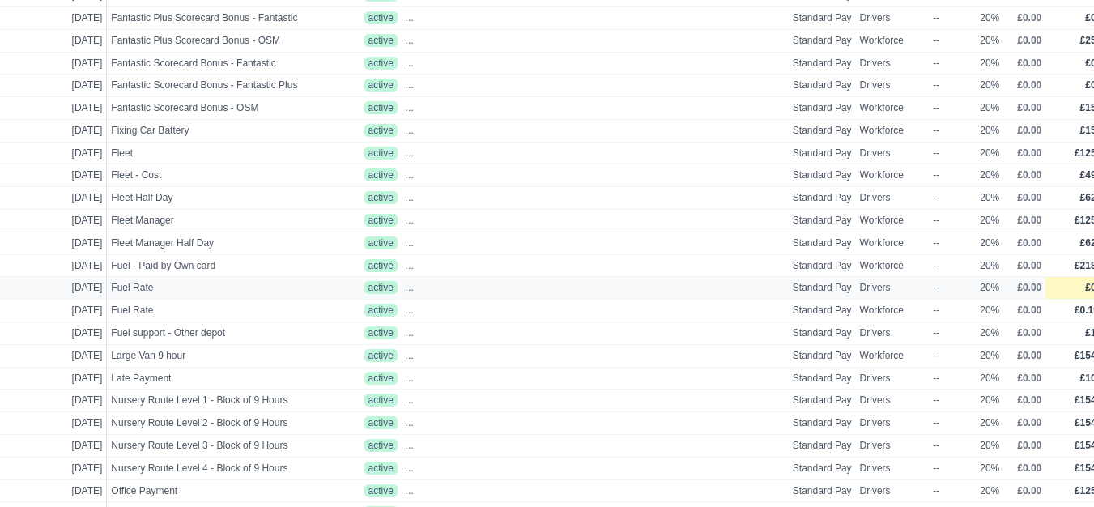
click at [1063, 293] on td "£0.22" at bounding box center [1079, 288] width 68 height 23
select select
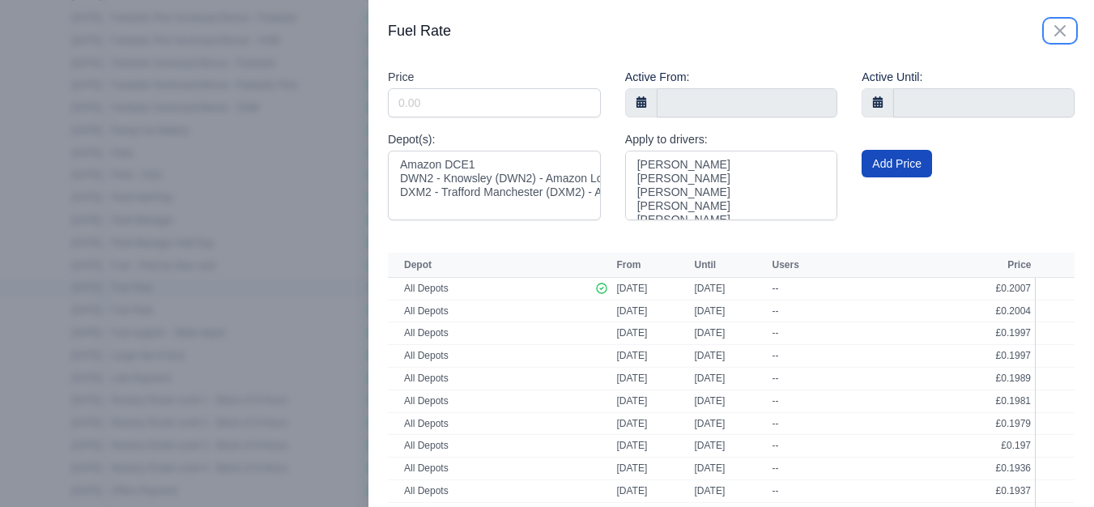
scroll to position [612, 52]
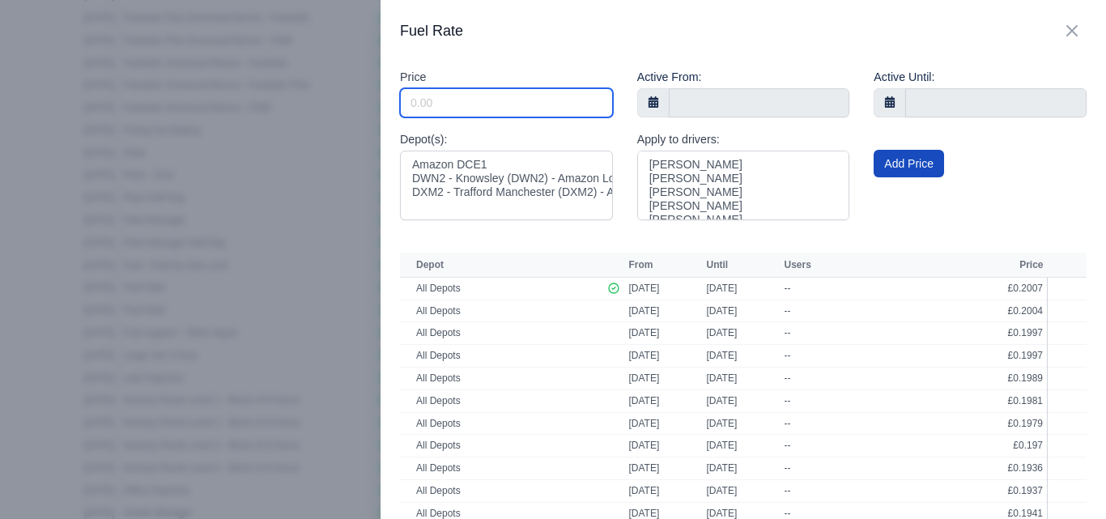
click at [444, 109] on input "Include Inactive" at bounding box center [506, 102] width 213 height 29
paste input "0.2003"
type input "0.2003"
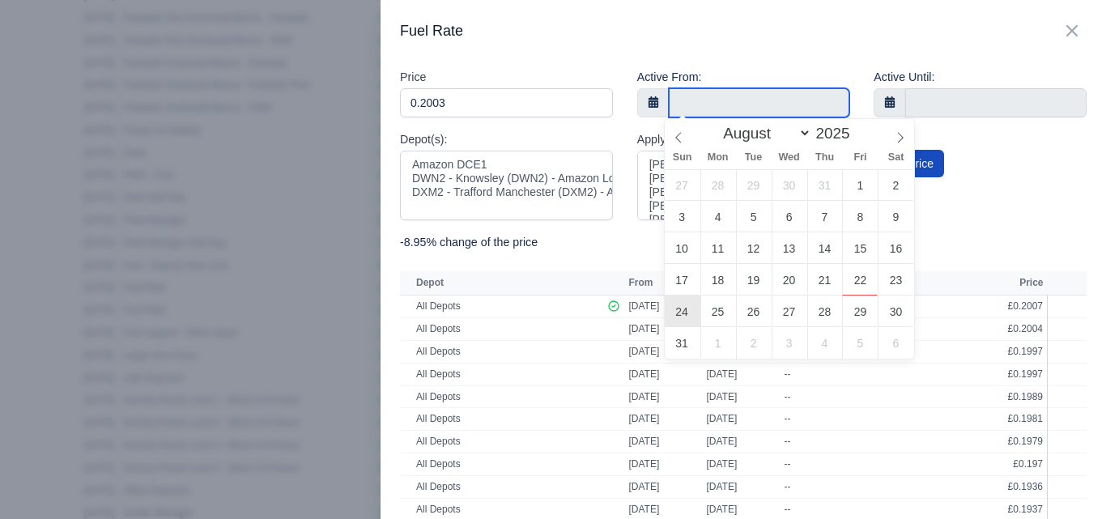
type input "24 August 2025"
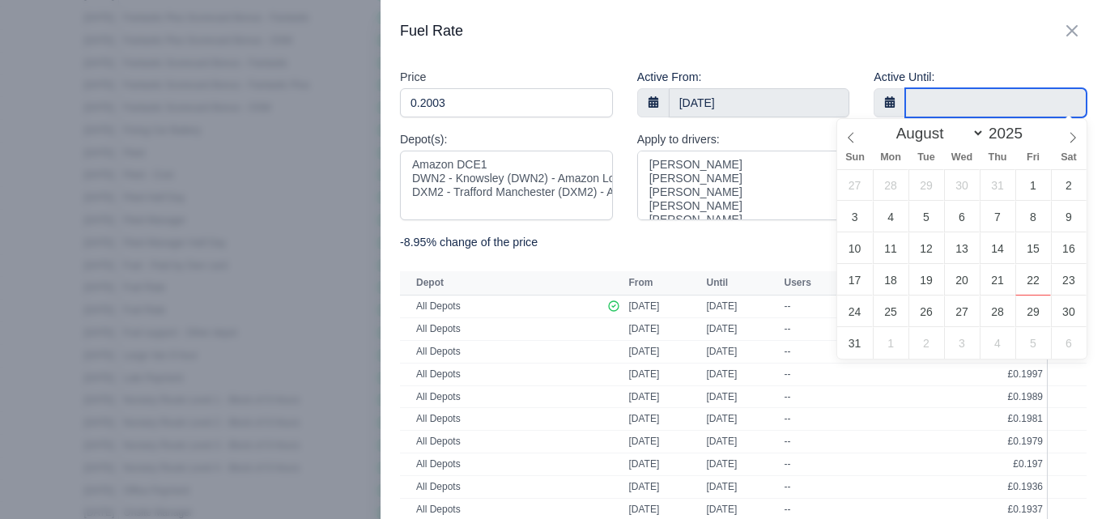
click at [951, 102] on input "text" at bounding box center [995, 102] width 181 height 29
type input "30 August 2025"
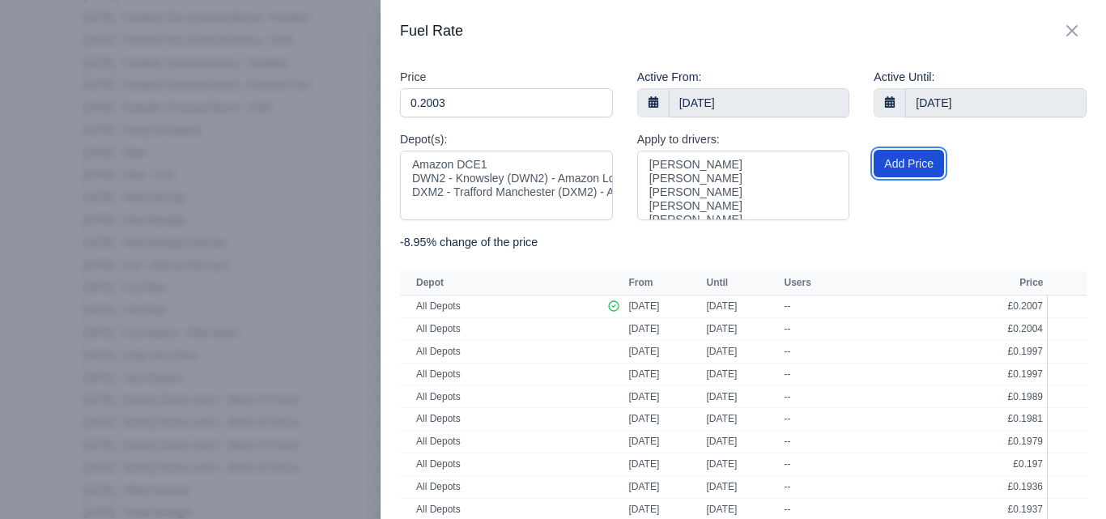
click at [886, 164] on button "Add Price" at bounding box center [908, 164] width 70 height 28
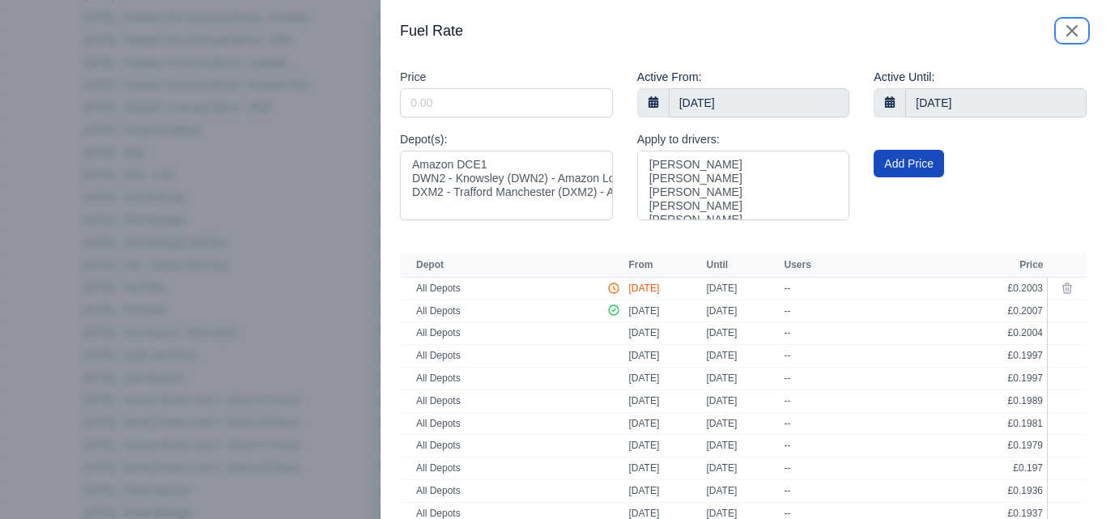
click at [1062, 34] on icon "button" at bounding box center [1071, 30] width 19 height 19
